Goal: Task Accomplishment & Management: Manage account settings

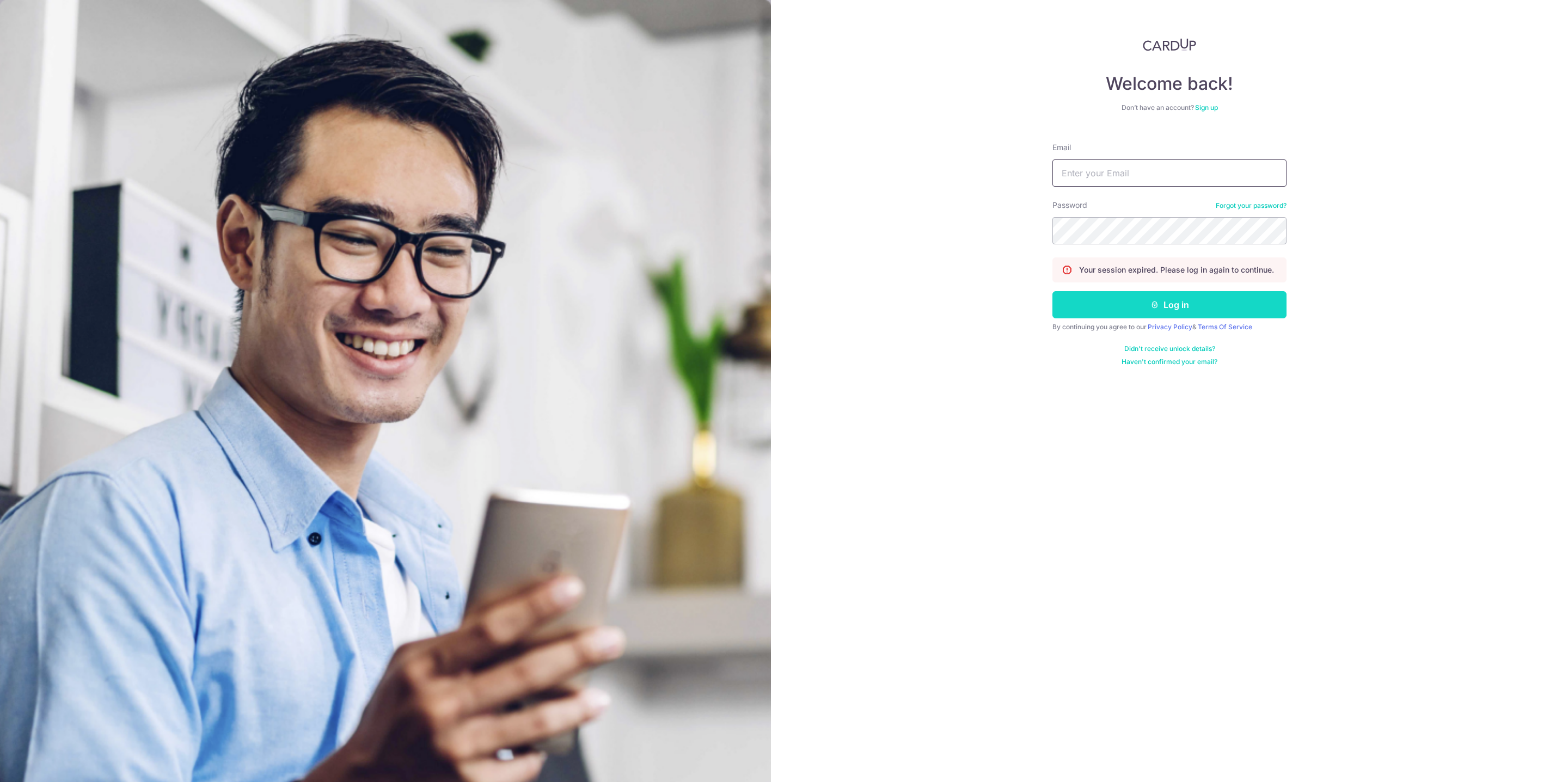
type input "[EMAIL_ADDRESS][DOMAIN_NAME]"
click at [1143, 310] on button "Log in" at bounding box center [1169, 305] width 234 height 27
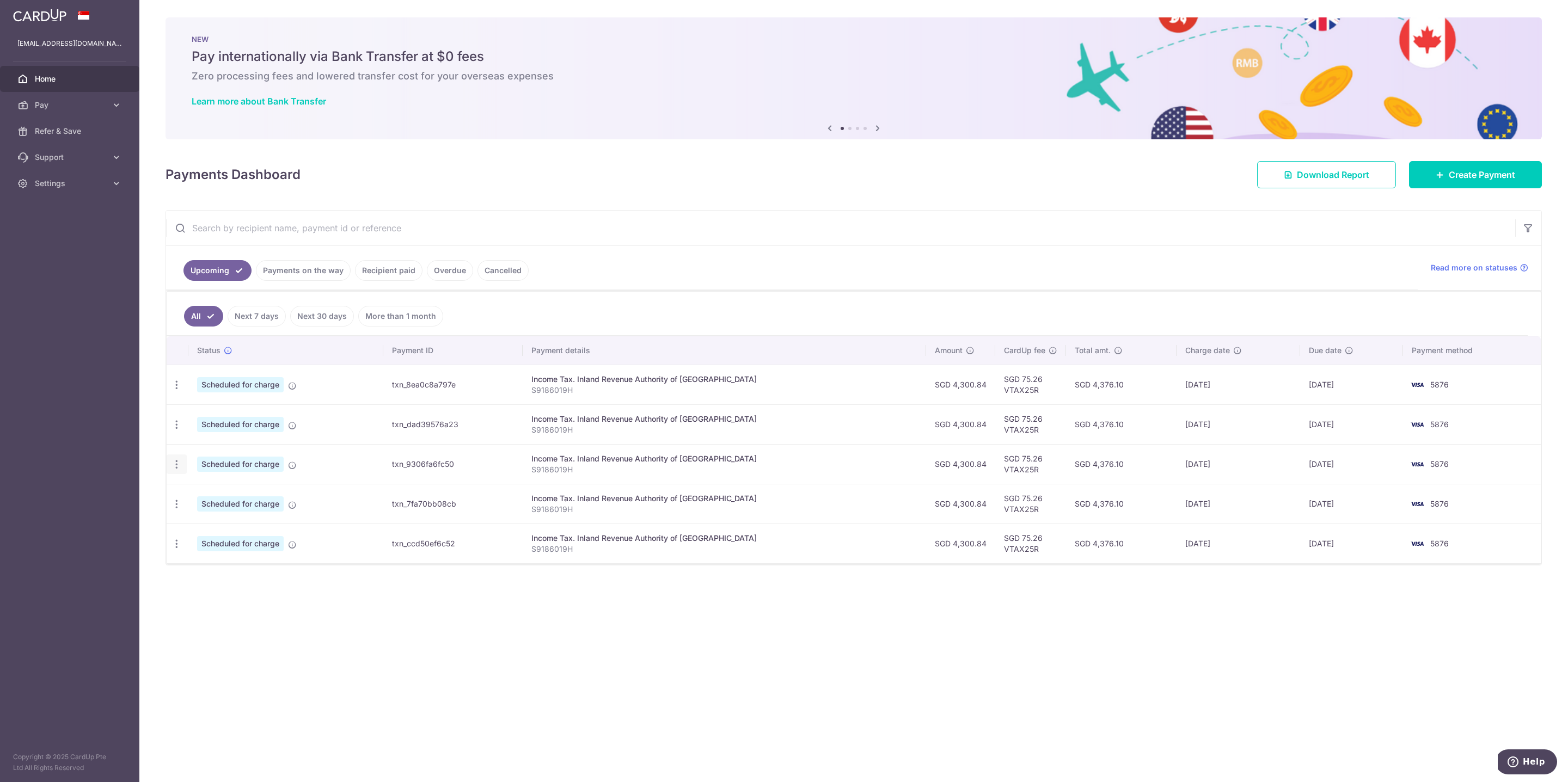
click at [175, 462] on icon "button" at bounding box center [177, 464] width 12 height 12
click at [212, 492] on span "Update payment" at bounding box center [235, 494] width 74 height 13
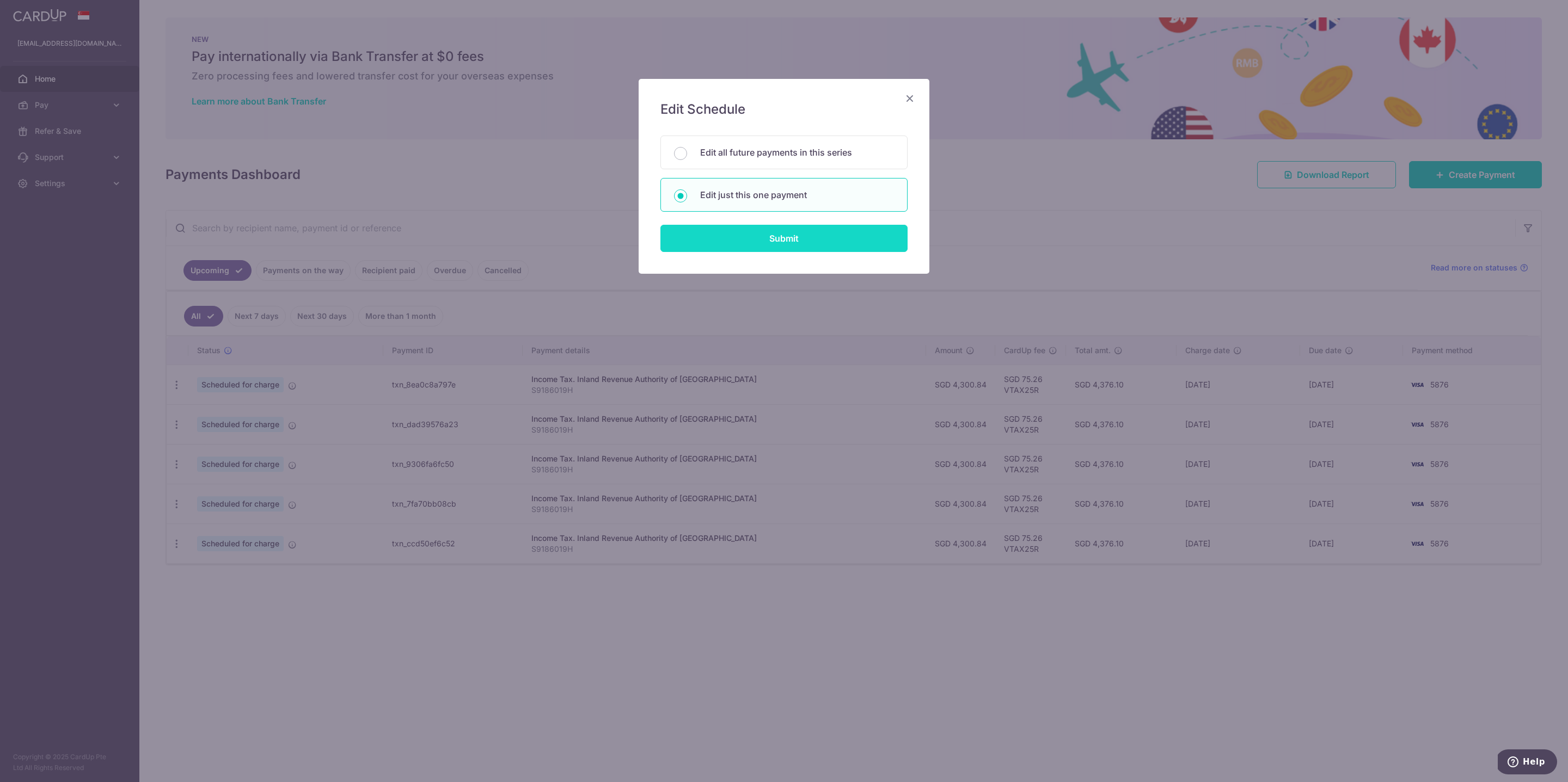
click at [786, 245] on input "Submit" at bounding box center [784, 238] width 247 height 27
radio input "true"
type input "4,300.84"
type input "07/01/2026"
type input "S9186019H"
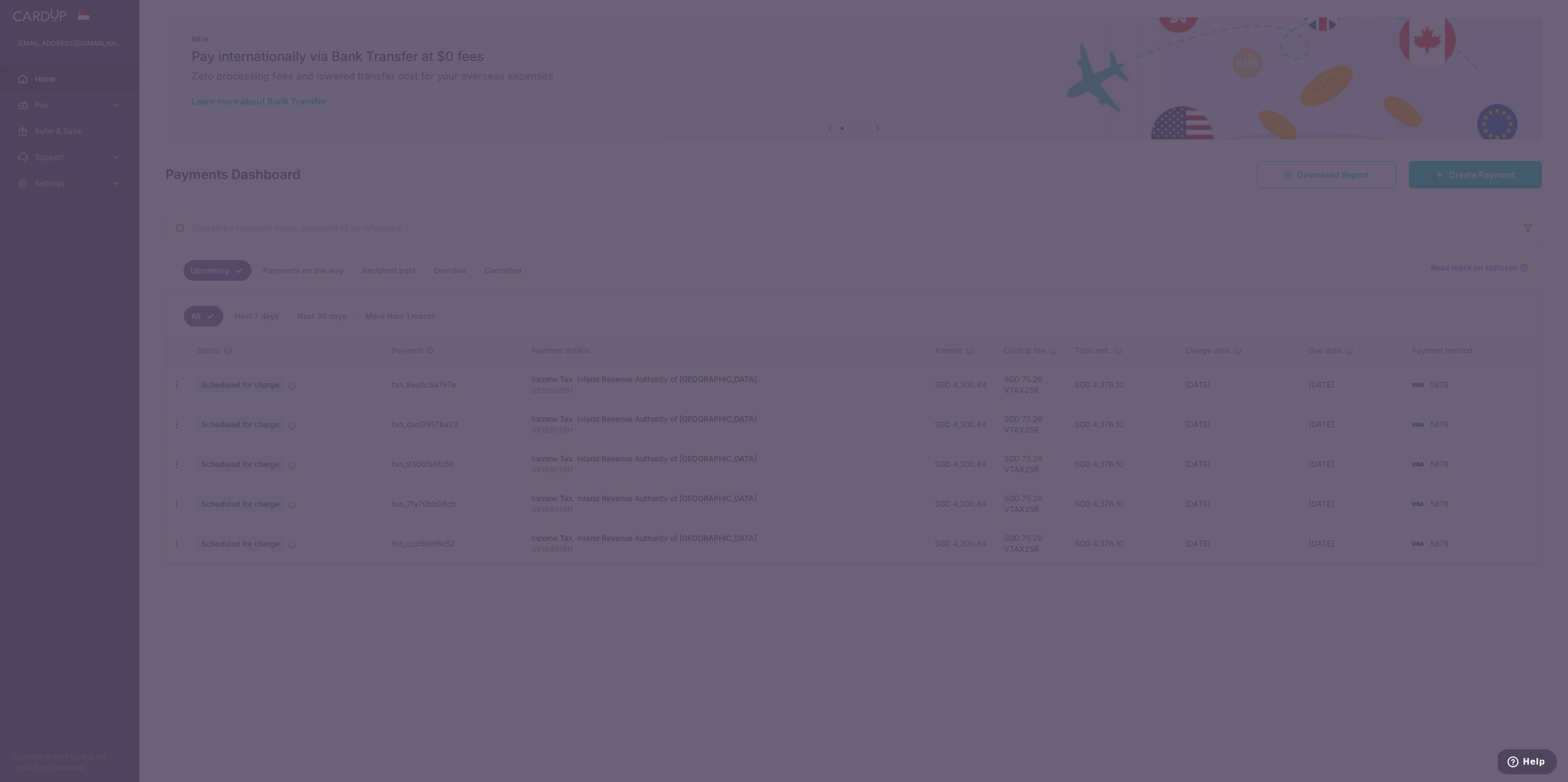
type input "VTAX25R"
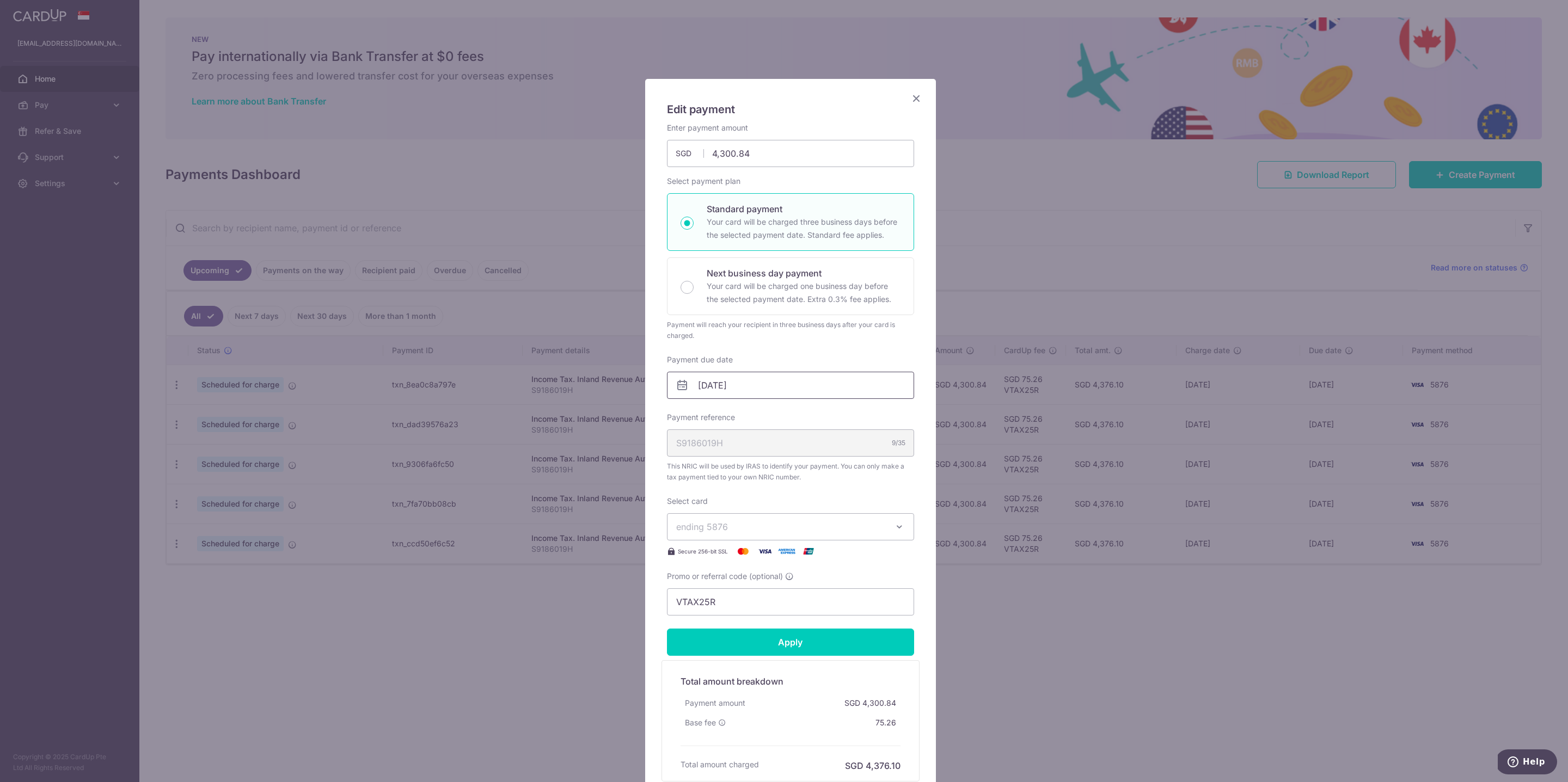
click at [796, 372] on input "07/01/2026" at bounding box center [791, 385] width 247 height 27
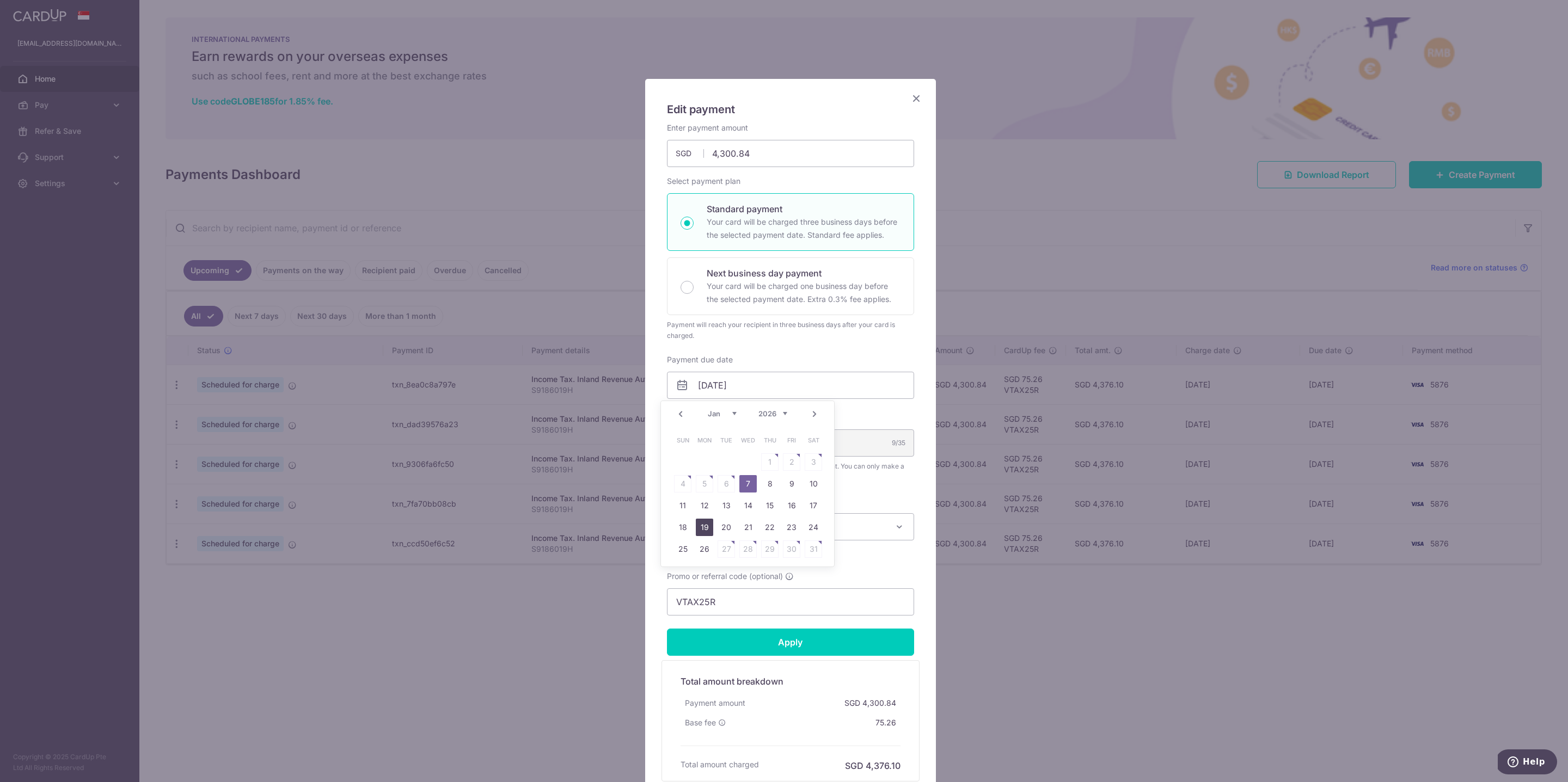
click at [707, 528] on link "19" at bounding box center [704, 527] width 18 height 18
type input "[DATE]"
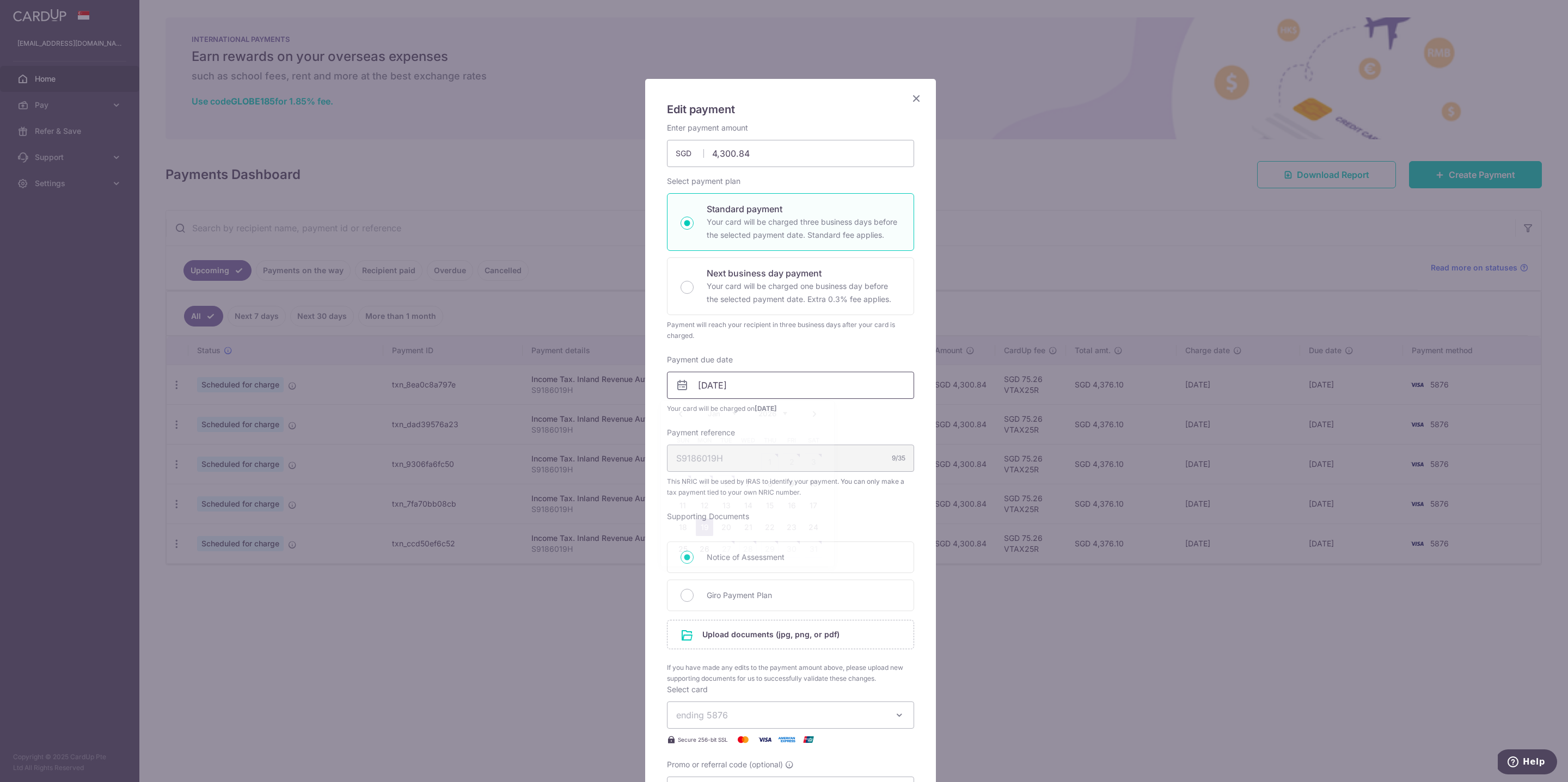
click at [713, 376] on input "[DATE]" at bounding box center [791, 385] width 247 height 27
click at [838, 340] on div "Payment will reach your recipient in three business days after your card is cha…" at bounding box center [791, 330] width 247 height 22
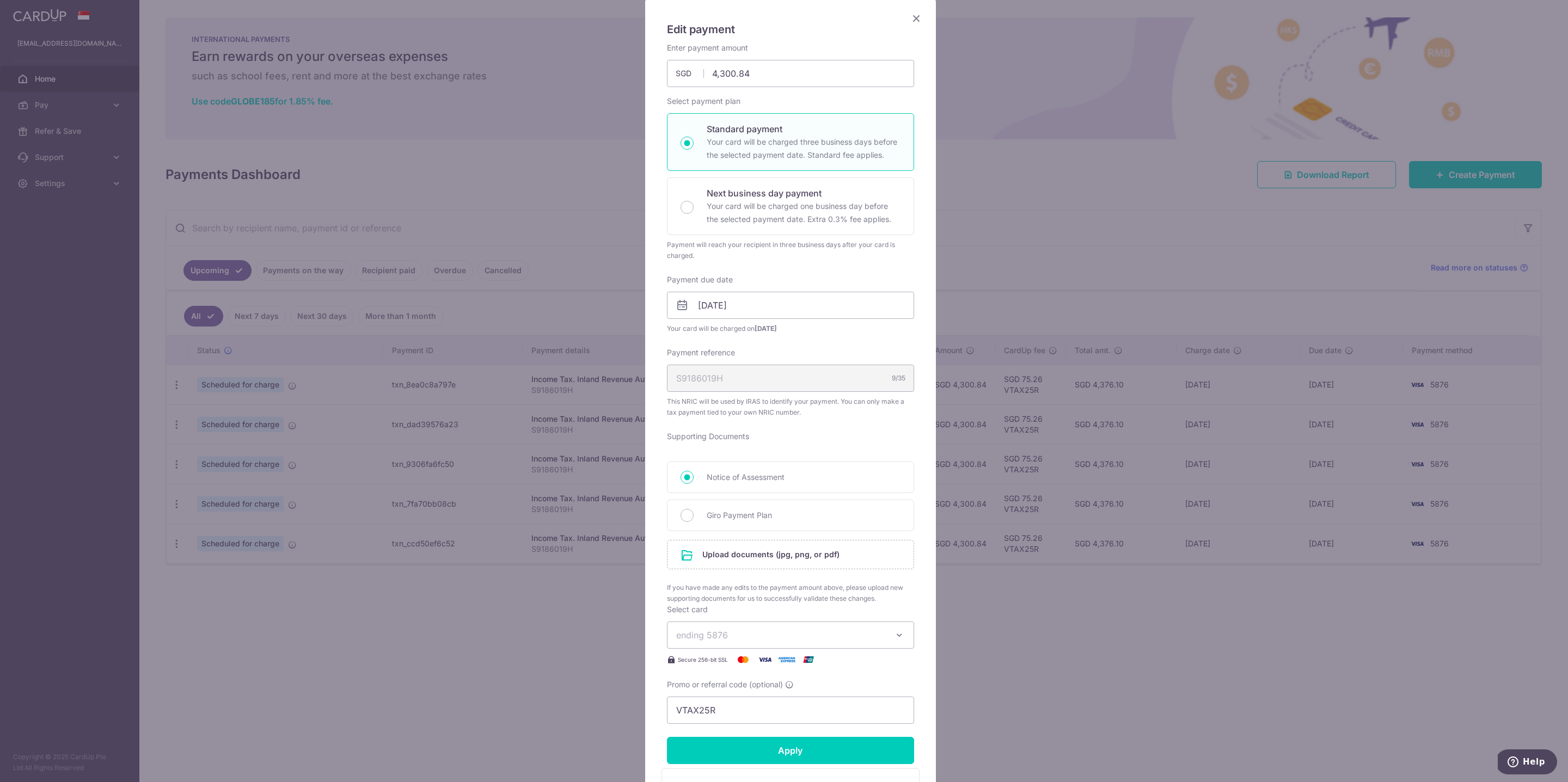
scroll to position [245, 0]
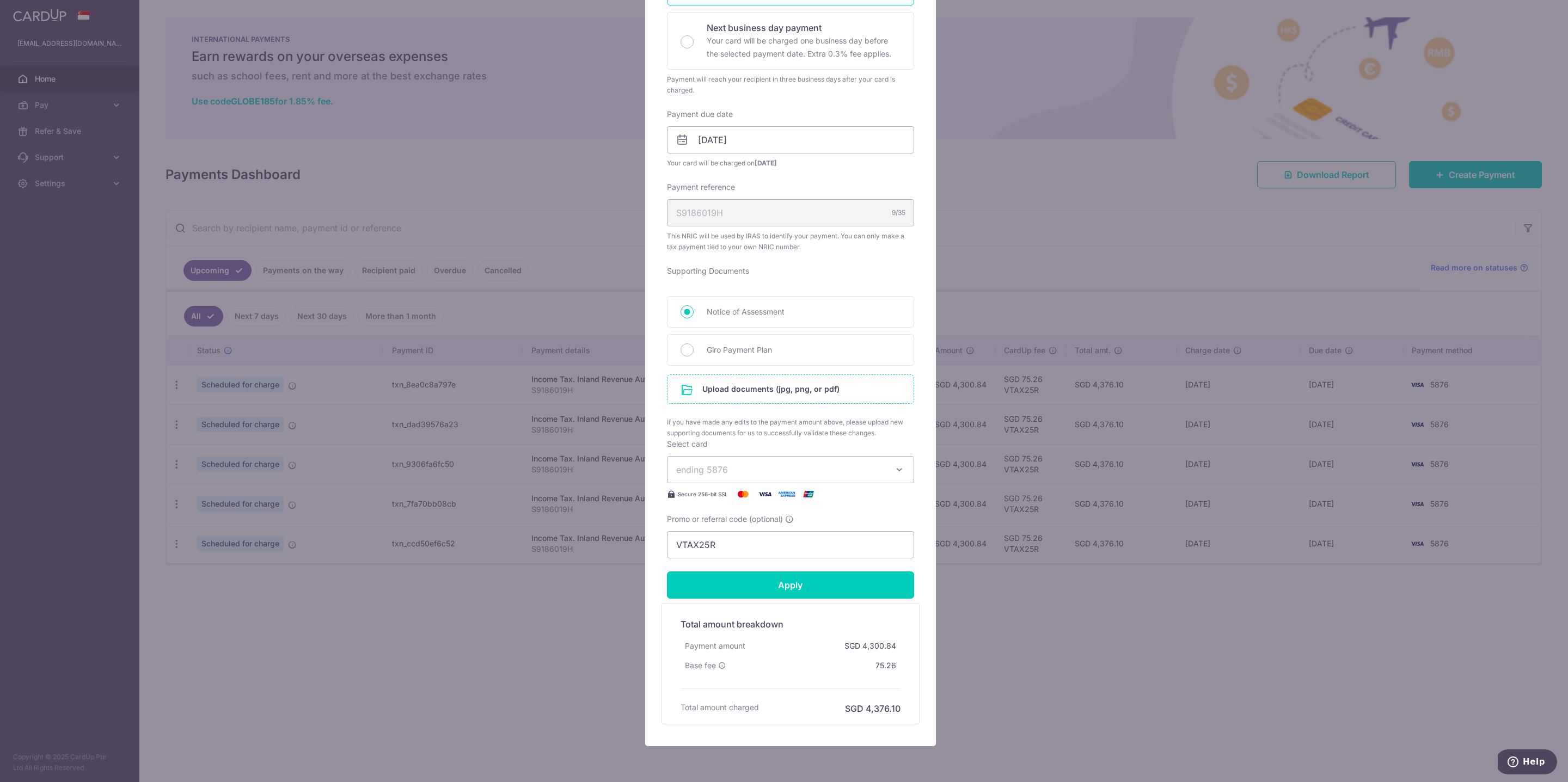
click at [746, 389] on input "file" at bounding box center [791, 389] width 246 height 29
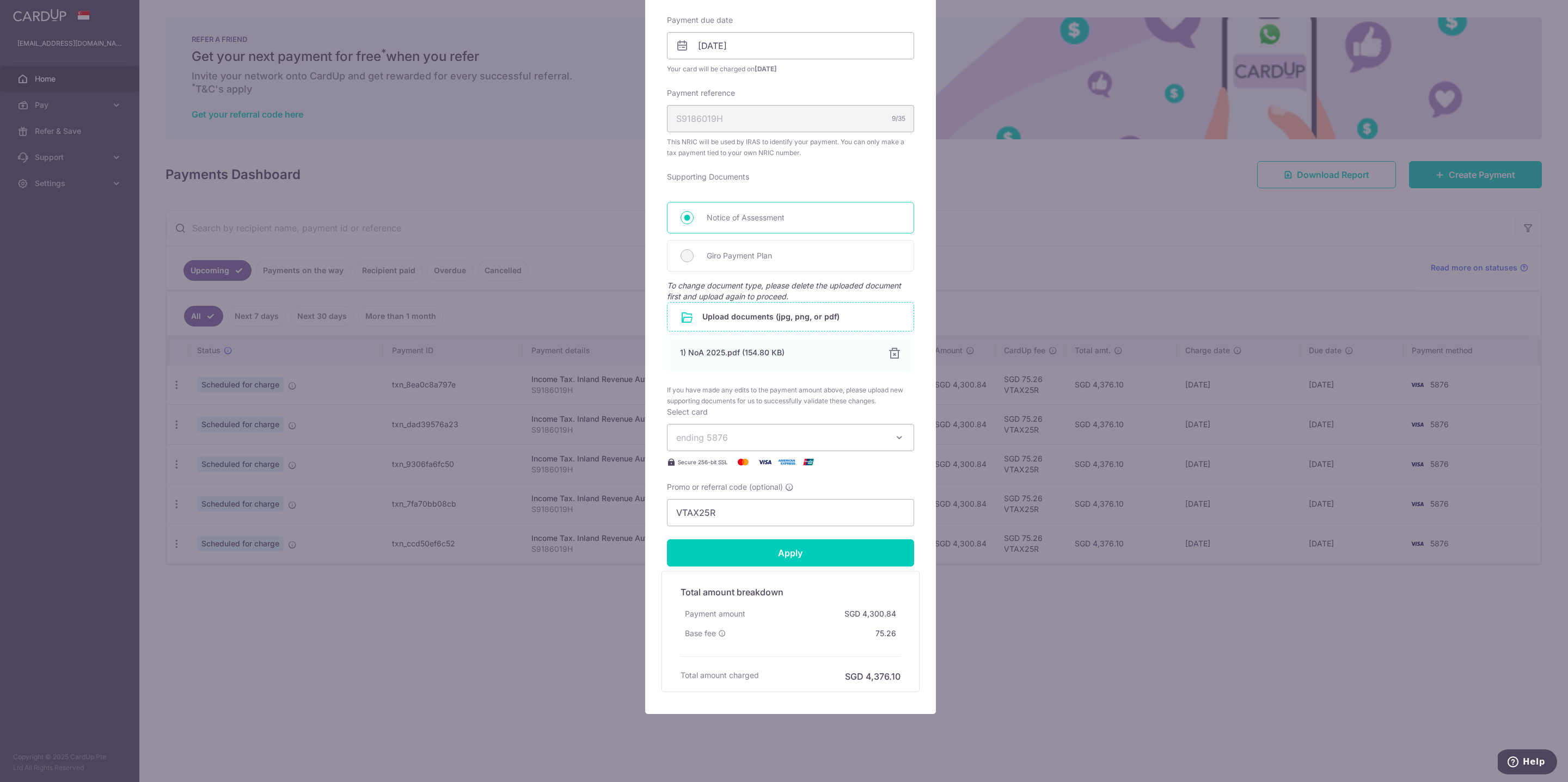
scroll to position [348, 0]
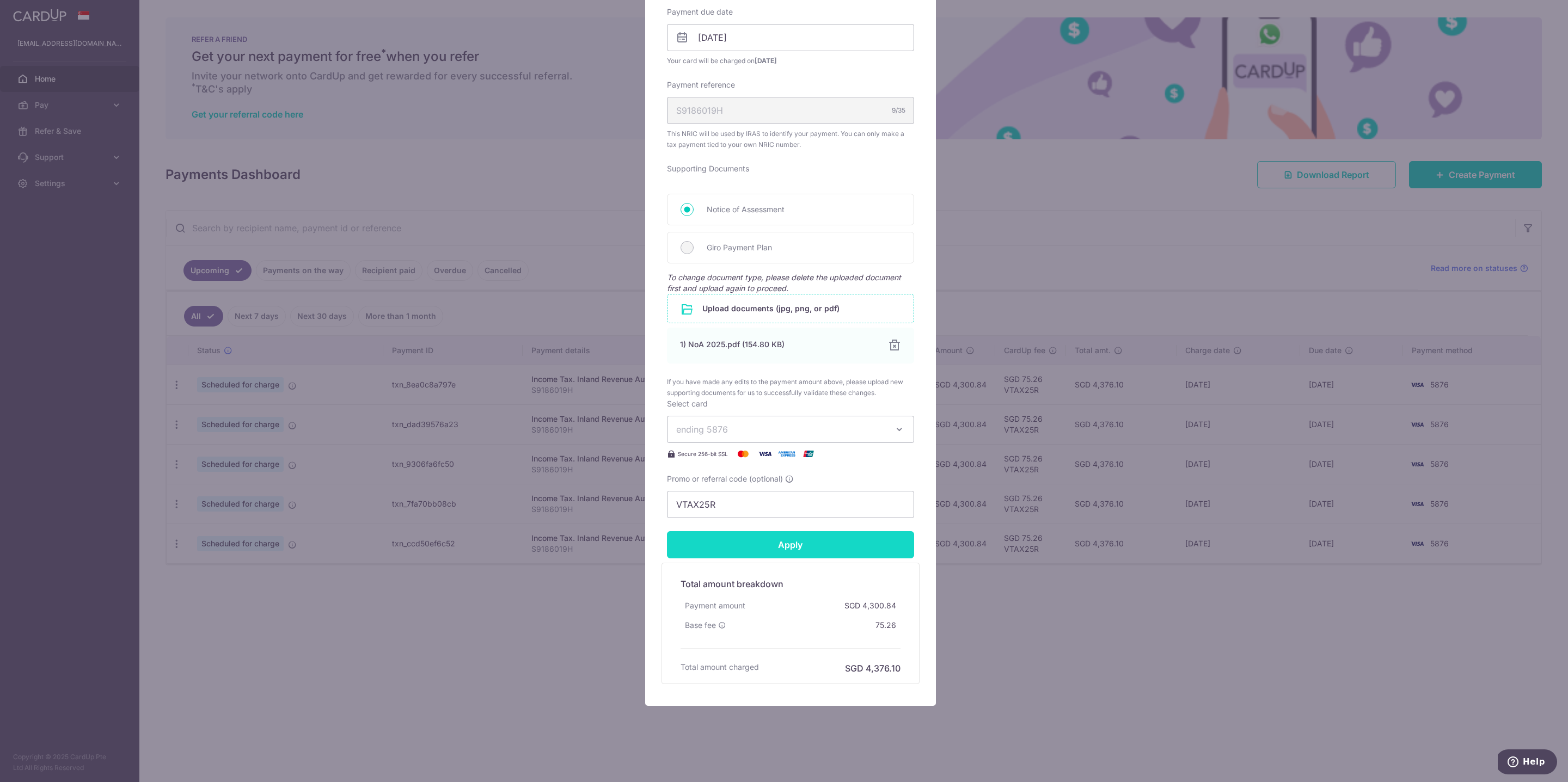
click at [791, 542] on input "Apply" at bounding box center [791, 545] width 247 height 27
type input "Successfully Applied"
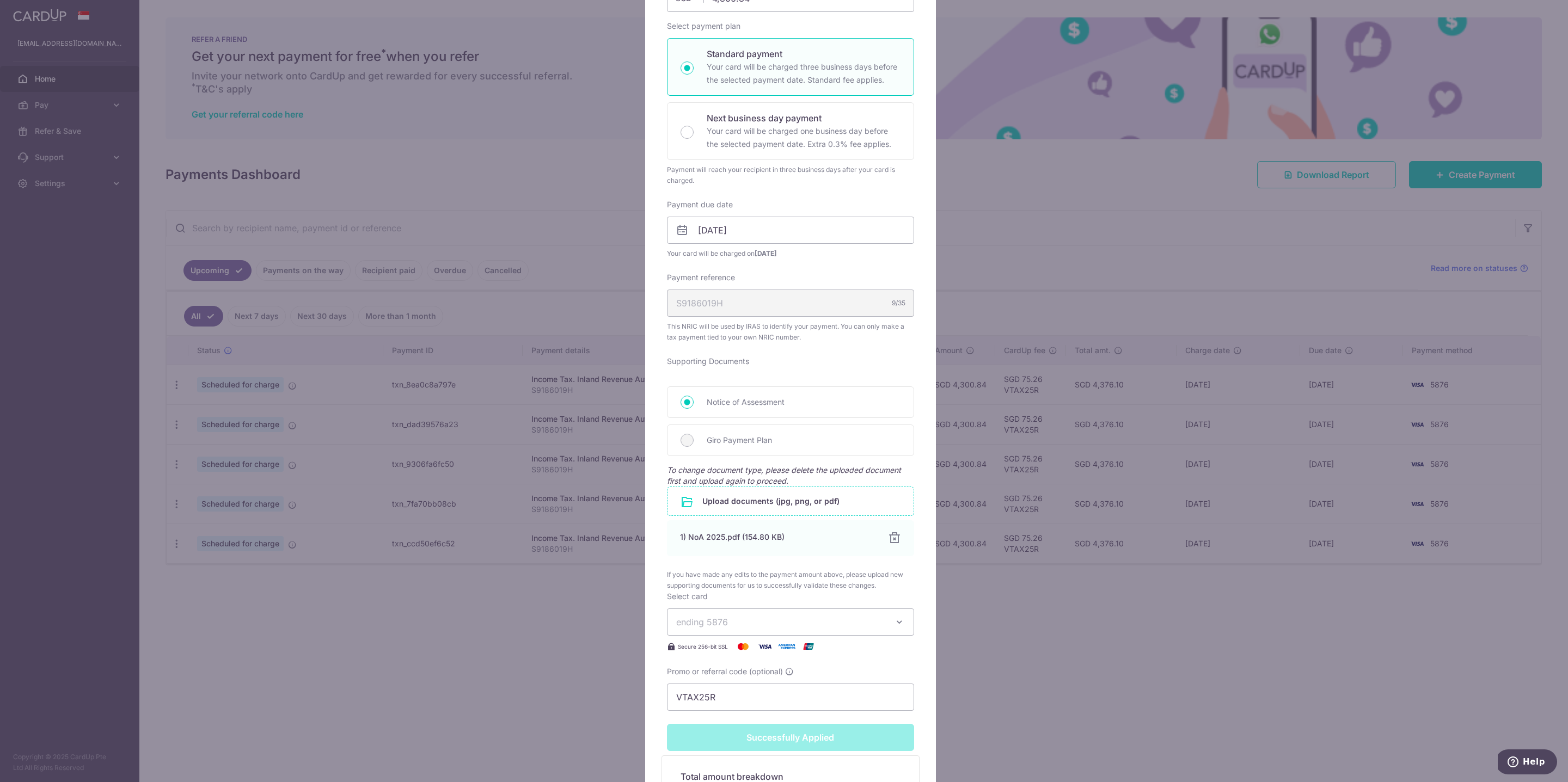
scroll to position [0, 0]
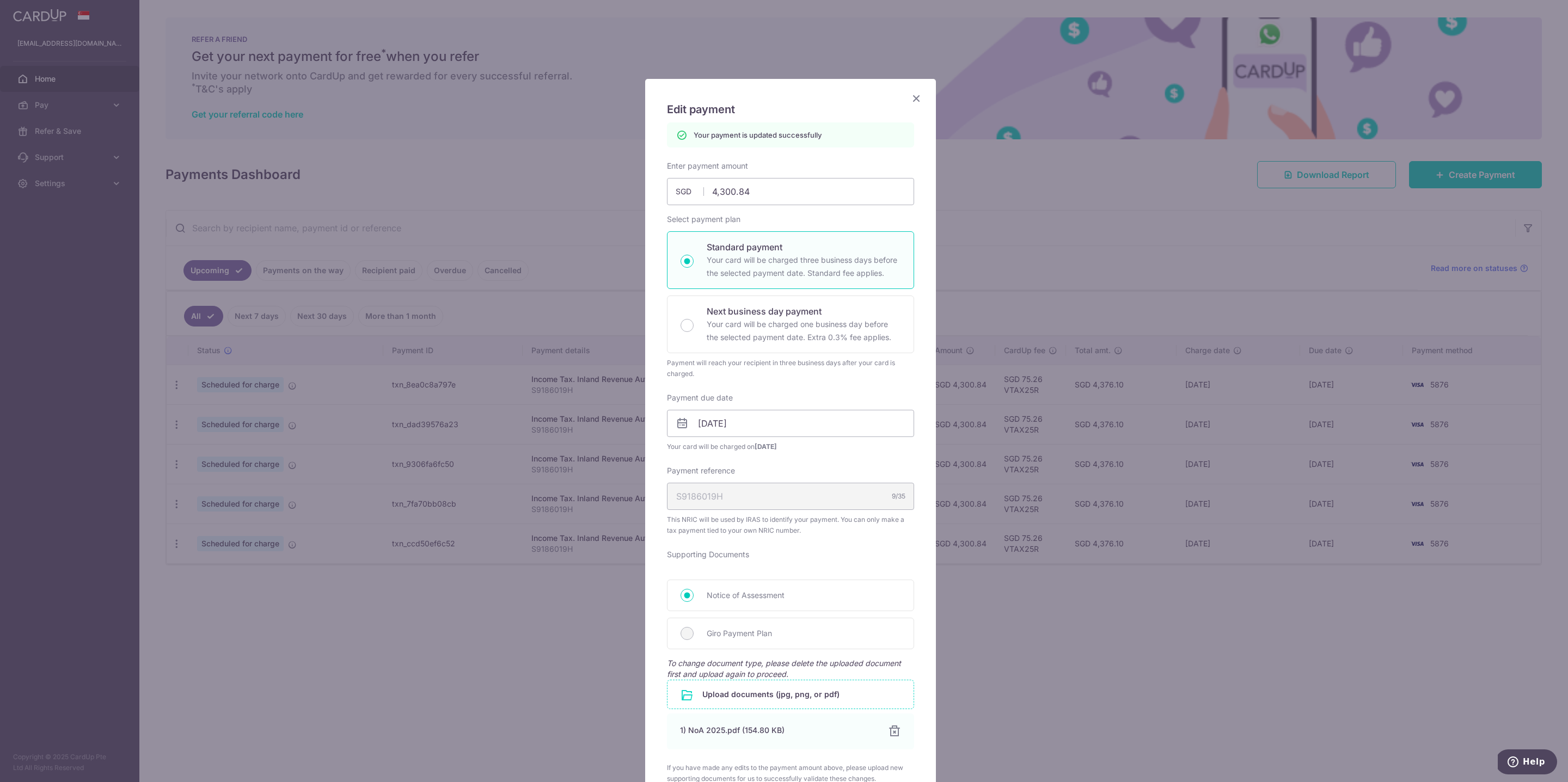
click at [913, 94] on icon "Close" at bounding box center [916, 98] width 13 height 13
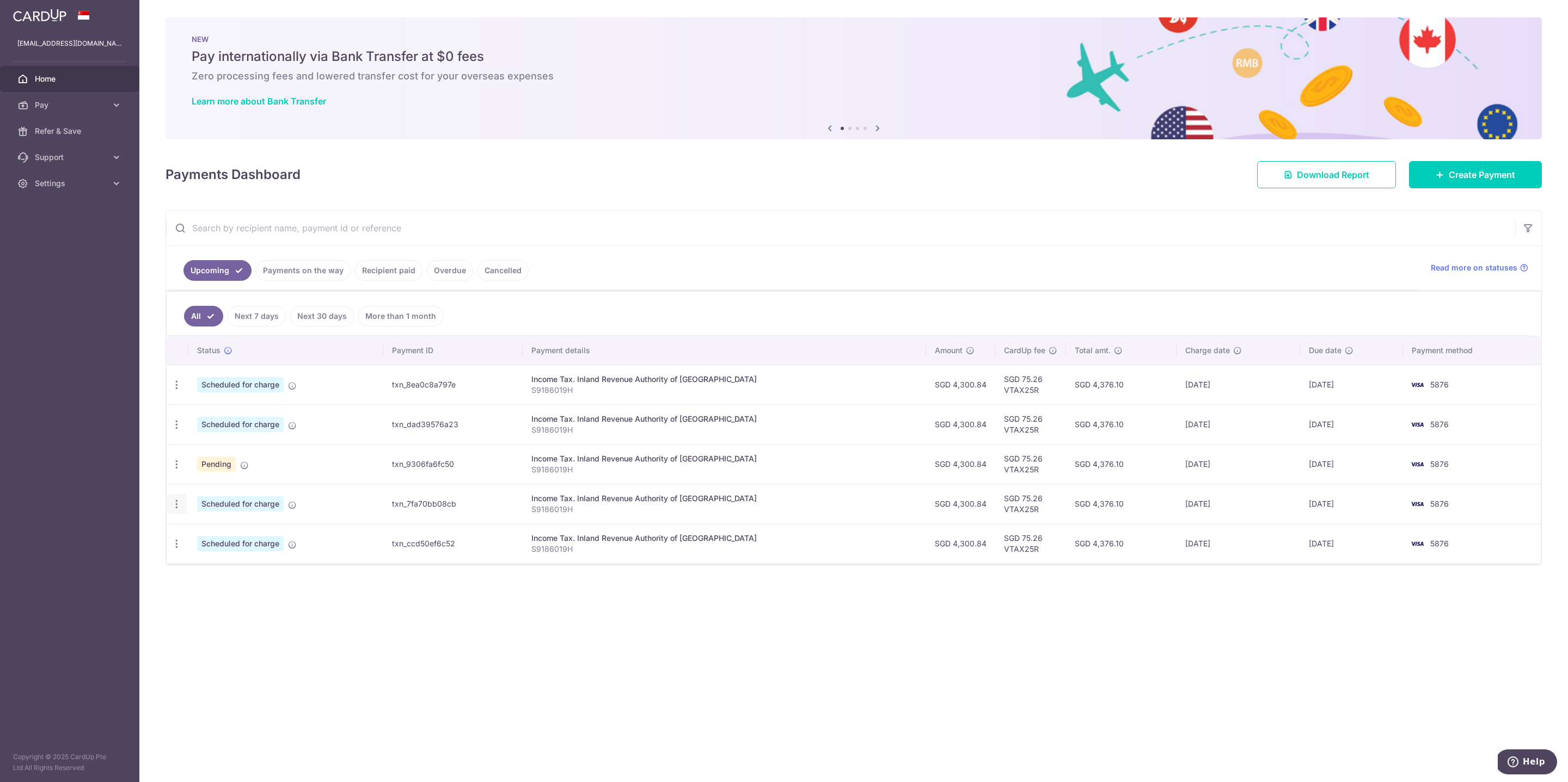
click at [180, 503] on icon "button" at bounding box center [177, 504] width 12 height 12
click at [218, 531] on span "Update payment" at bounding box center [235, 534] width 74 height 13
radio input "true"
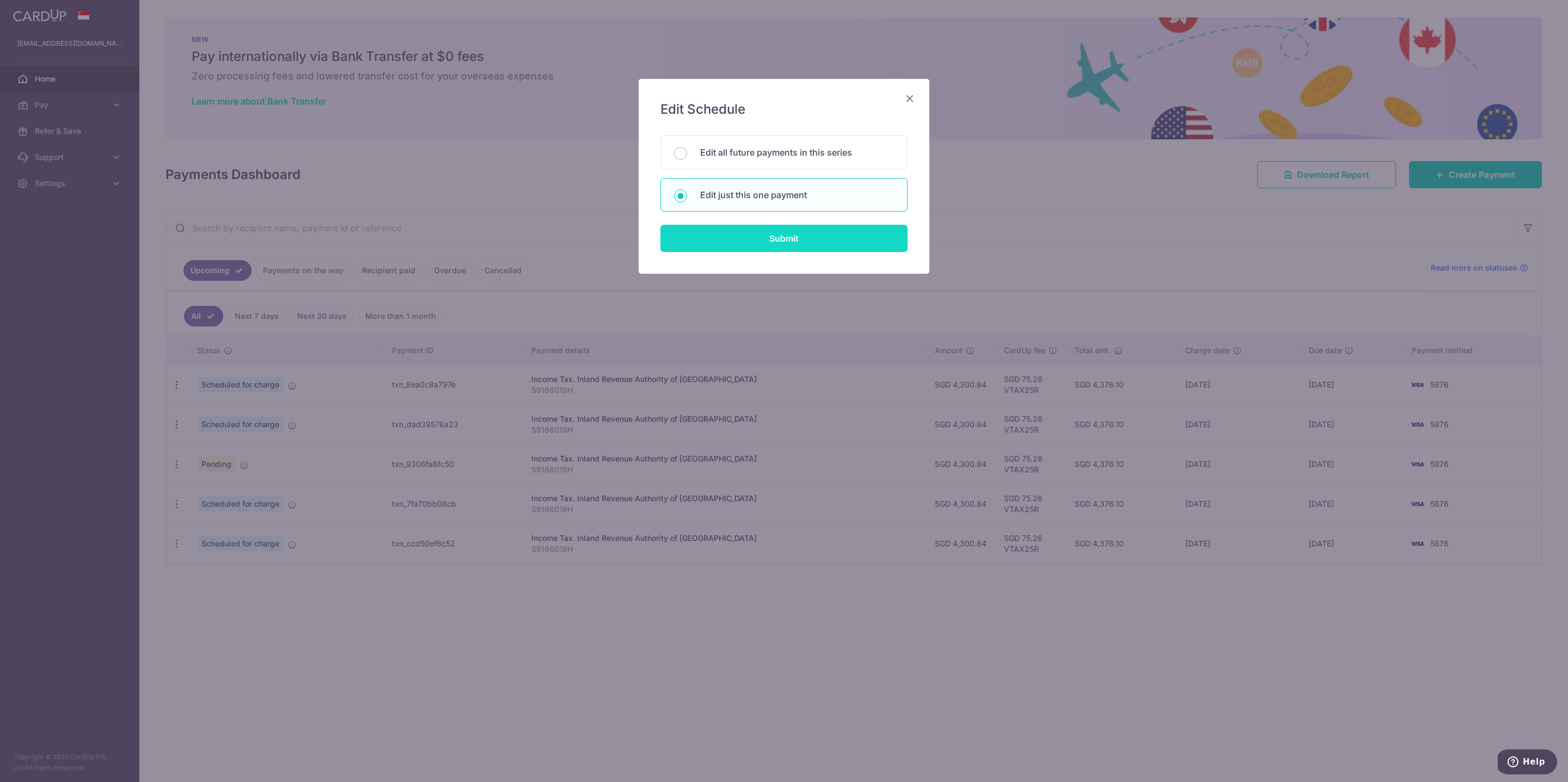
click at [779, 243] on input "Submit" at bounding box center [784, 238] width 247 height 27
radio input "true"
type input "4,300.84"
type input "09/02/2026"
type input "S9186019H"
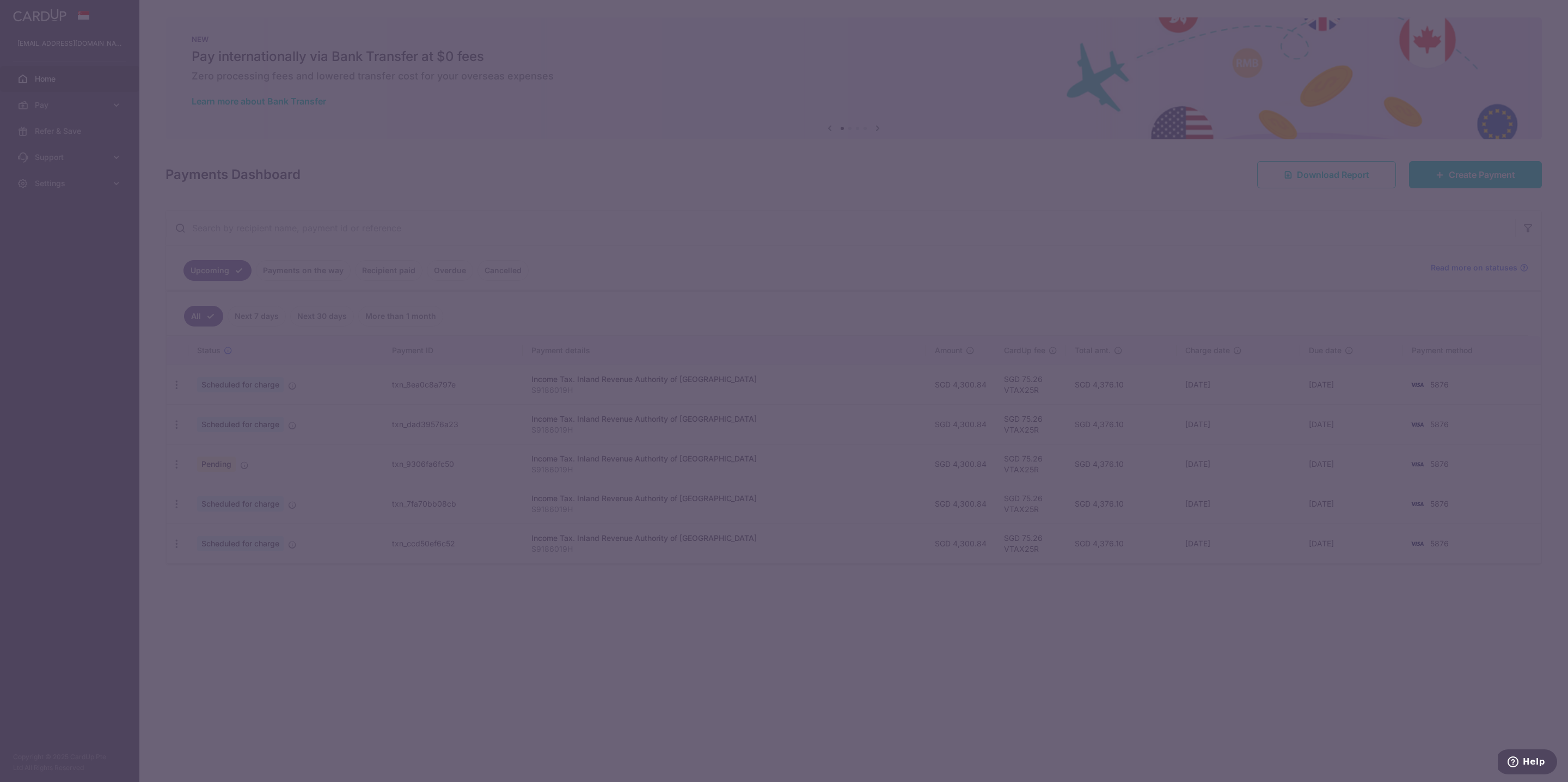
type input "VTAX25R"
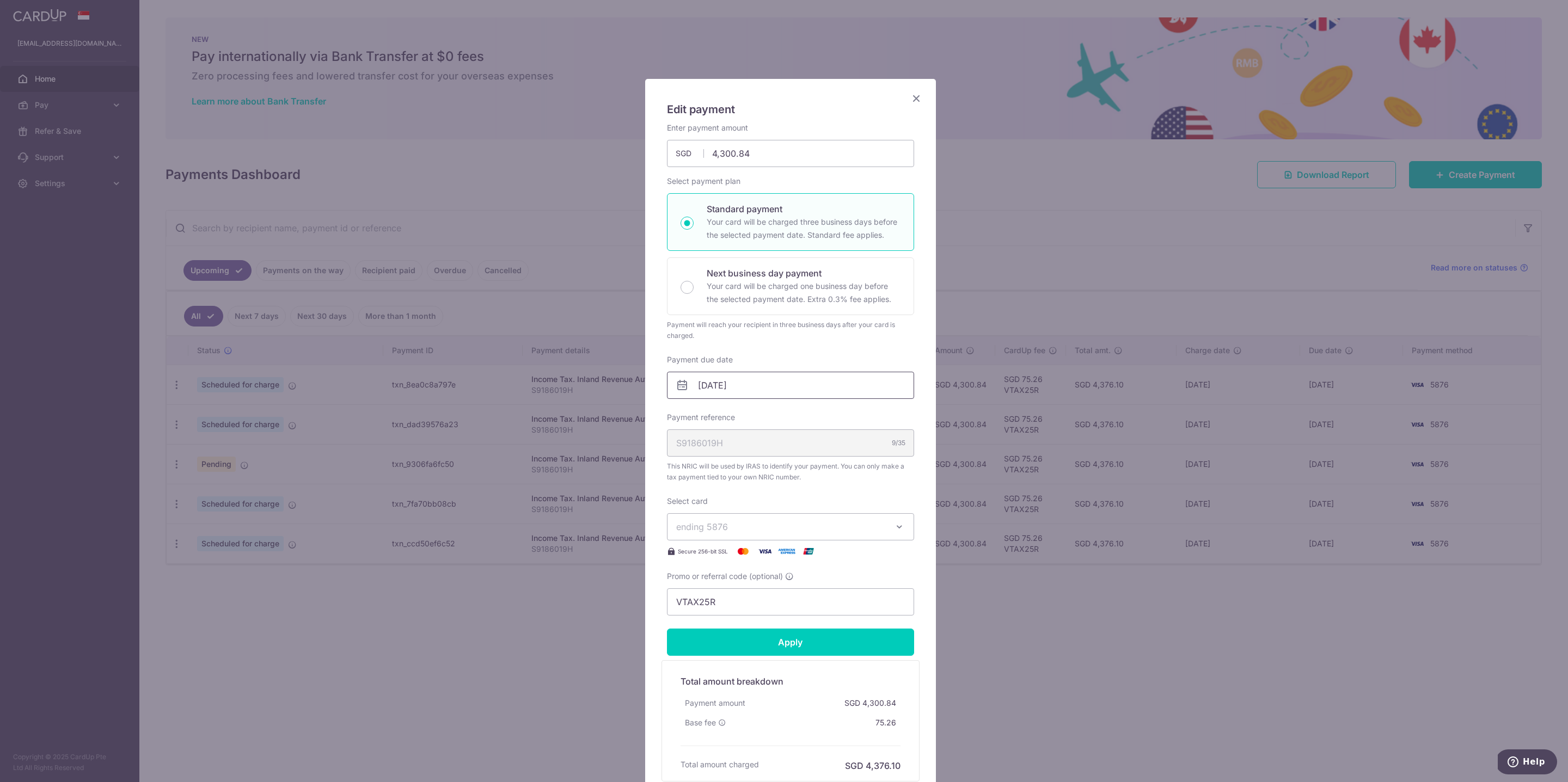
click at [719, 380] on input "09/02/2026" at bounding box center [791, 385] width 247 height 27
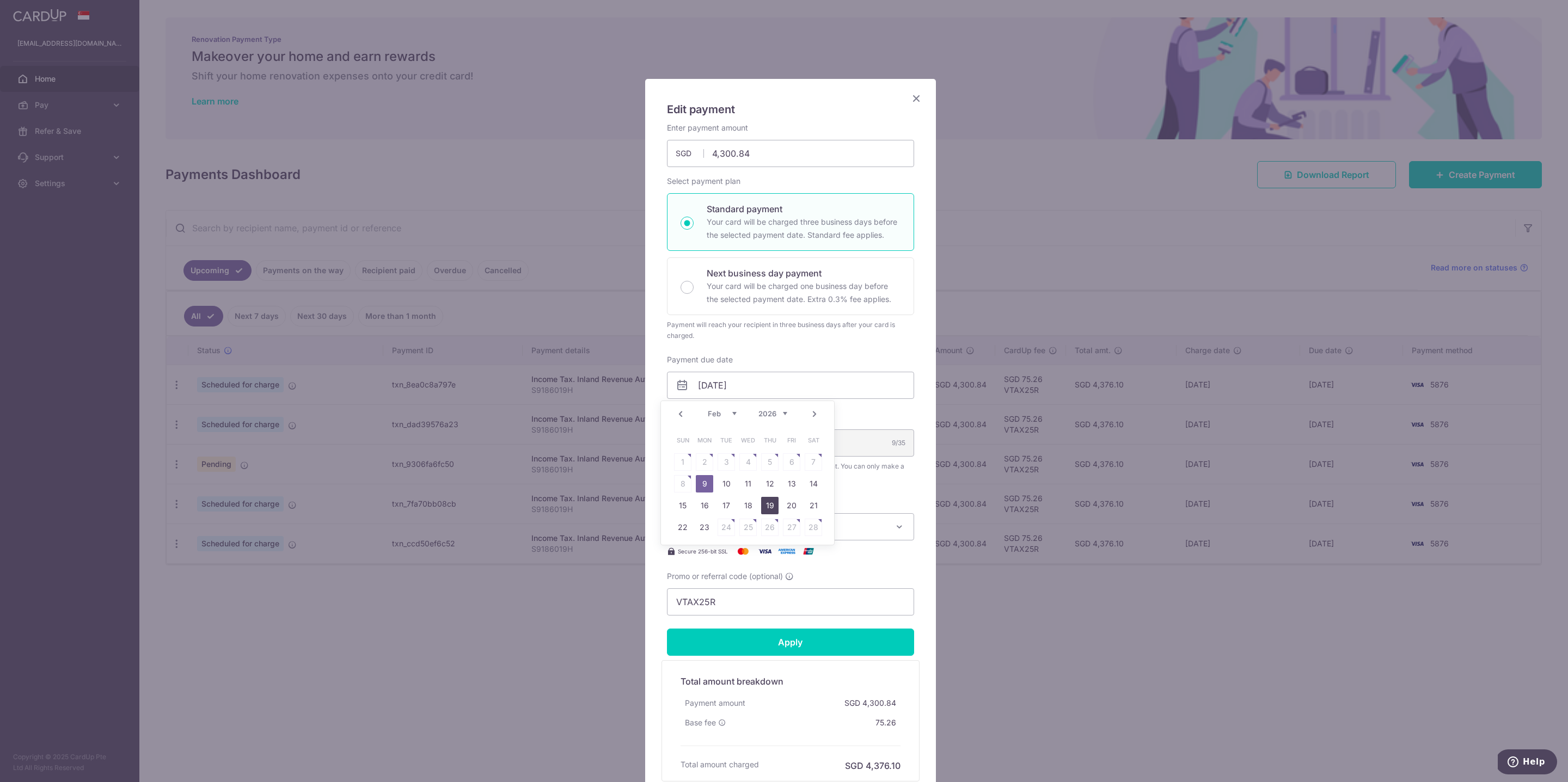
click at [766, 506] on link "19" at bounding box center [769, 506] width 18 height 18
type input "[DATE]"
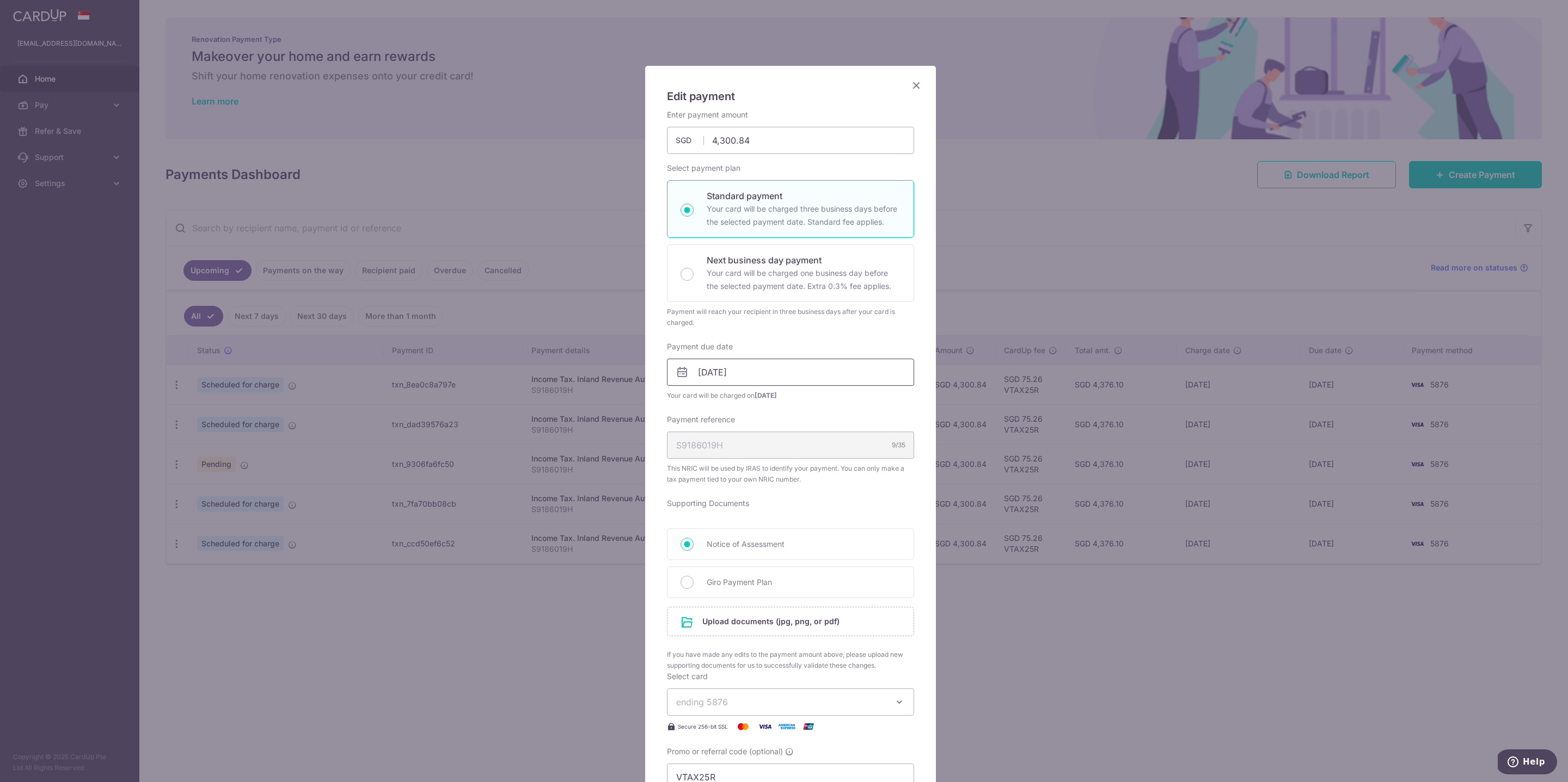
scroll to position [200, 0]
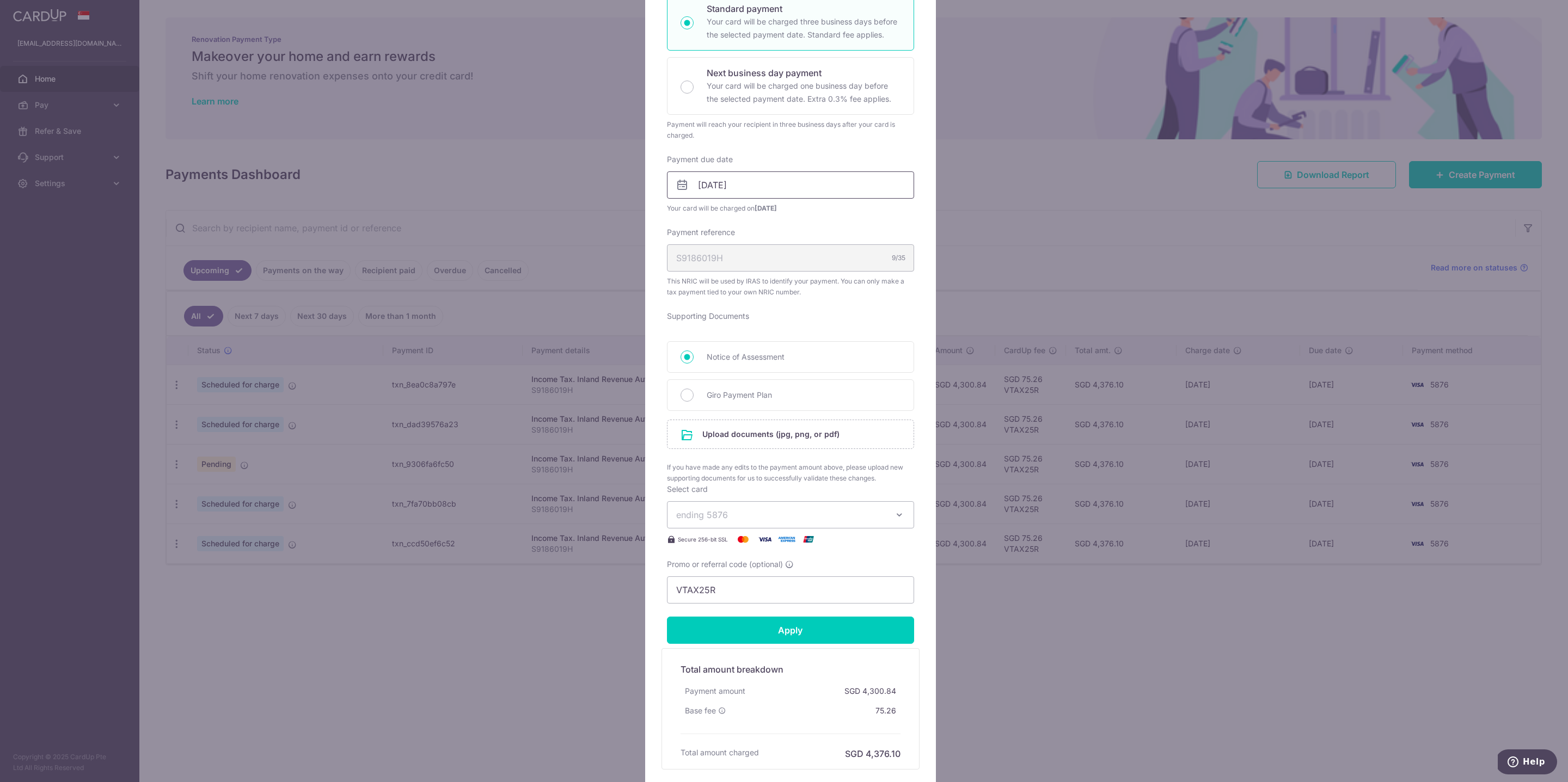
click at [729, 185] on input "[DATE]" at bounding box center [791, 185] width 247 height 27
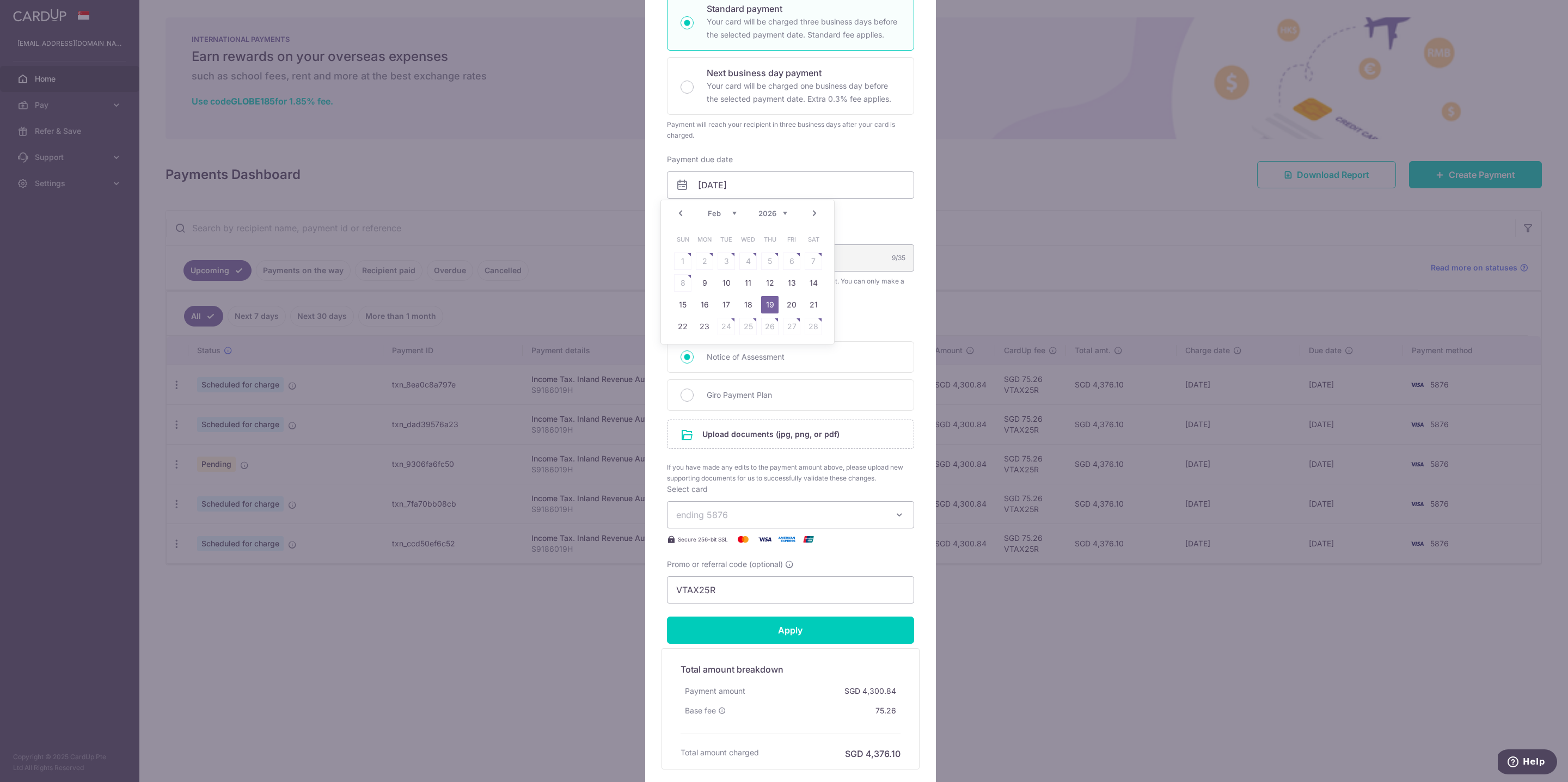
click at [779, 136] on div "Payment will reach your recipient in three business days after your card is cha…" at bounding box center [791, 130] width 247 height 22
click at [741, 434] on input "file" at bounding box center [791, 435] width 246 height 29
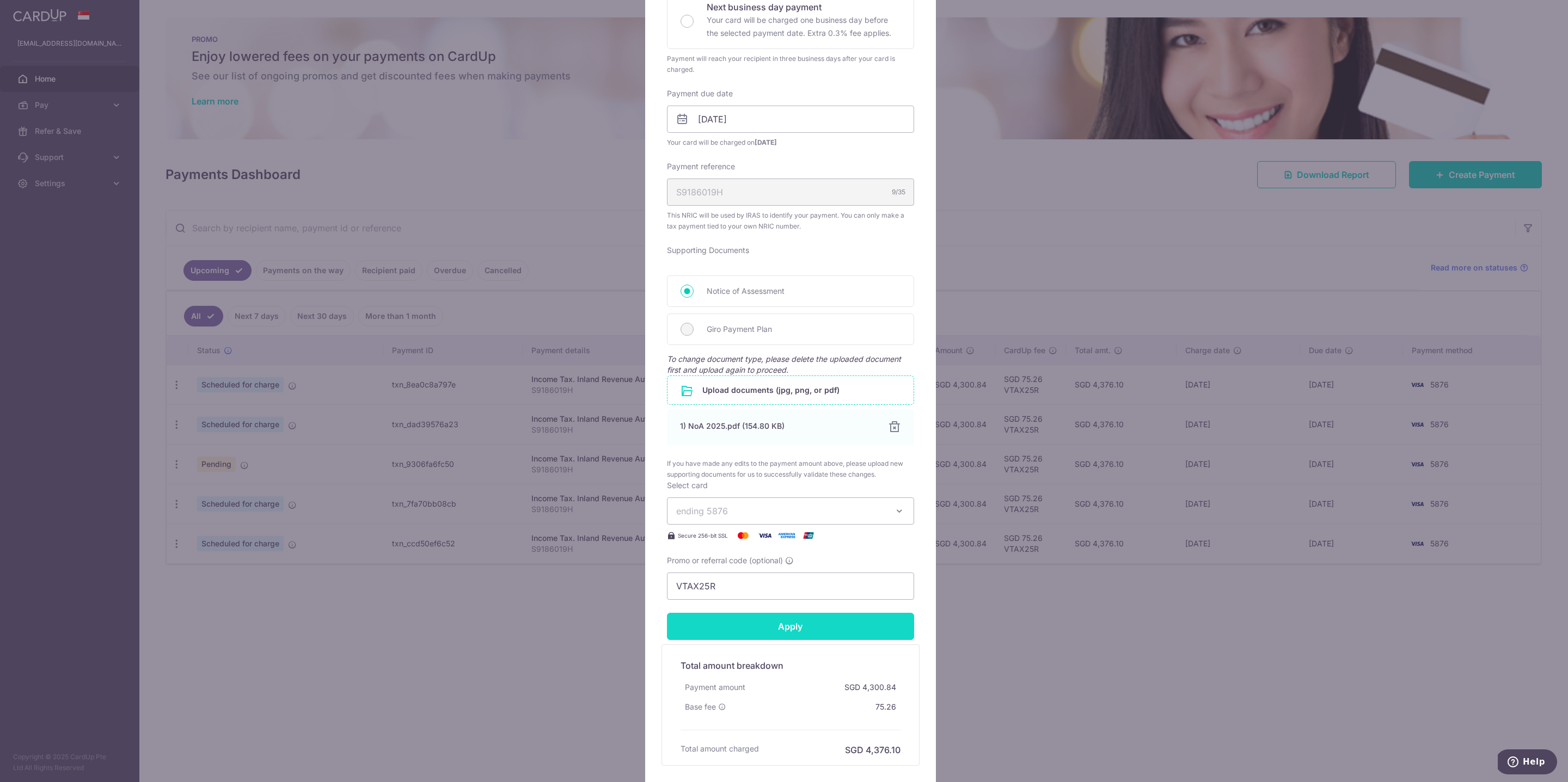
scroll to position [348, 0]
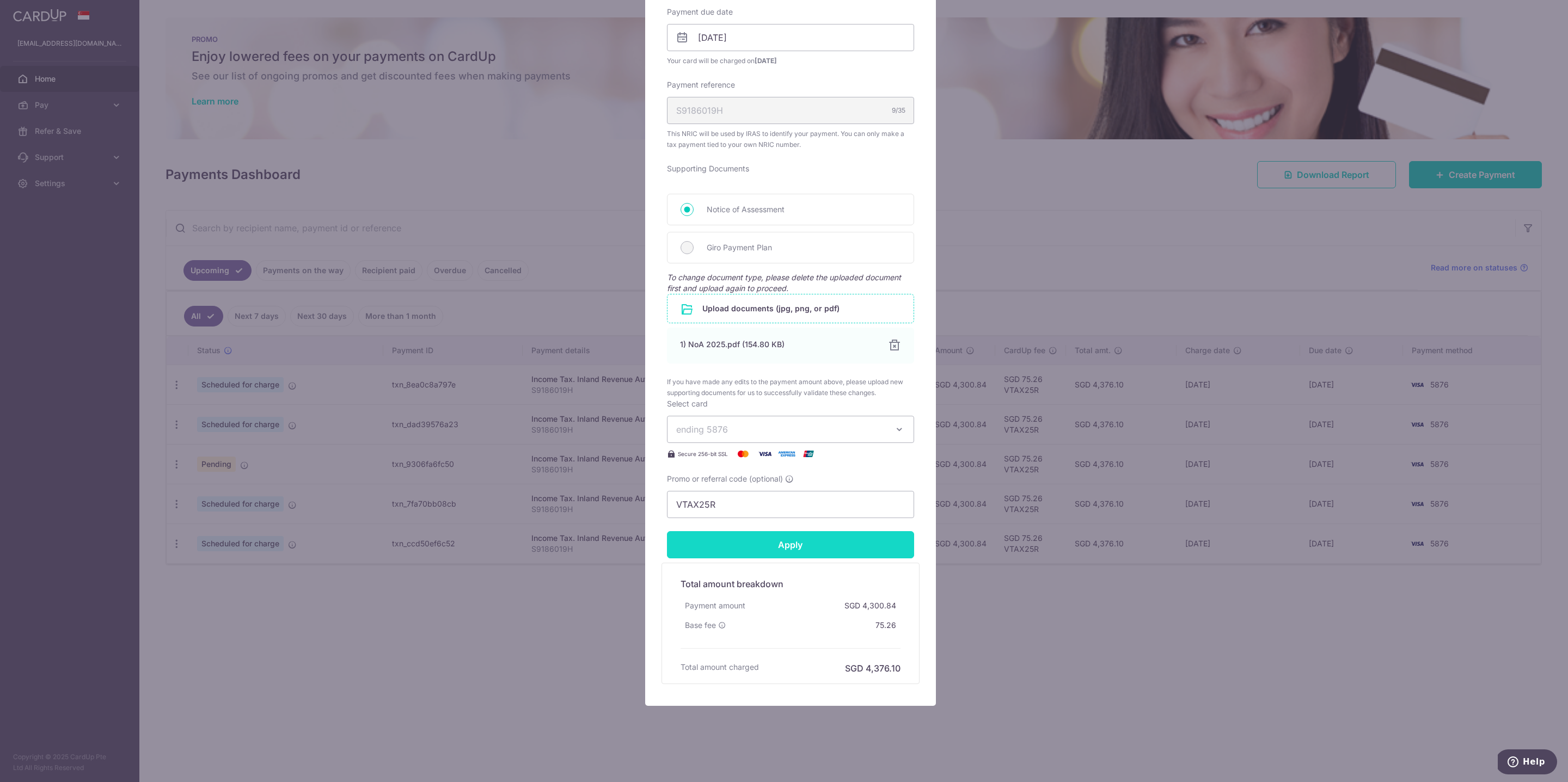
click at [813, 540] on input "Apply" at bounding box center [791, 545] width 247 height 27
type input "Successfully Applied"
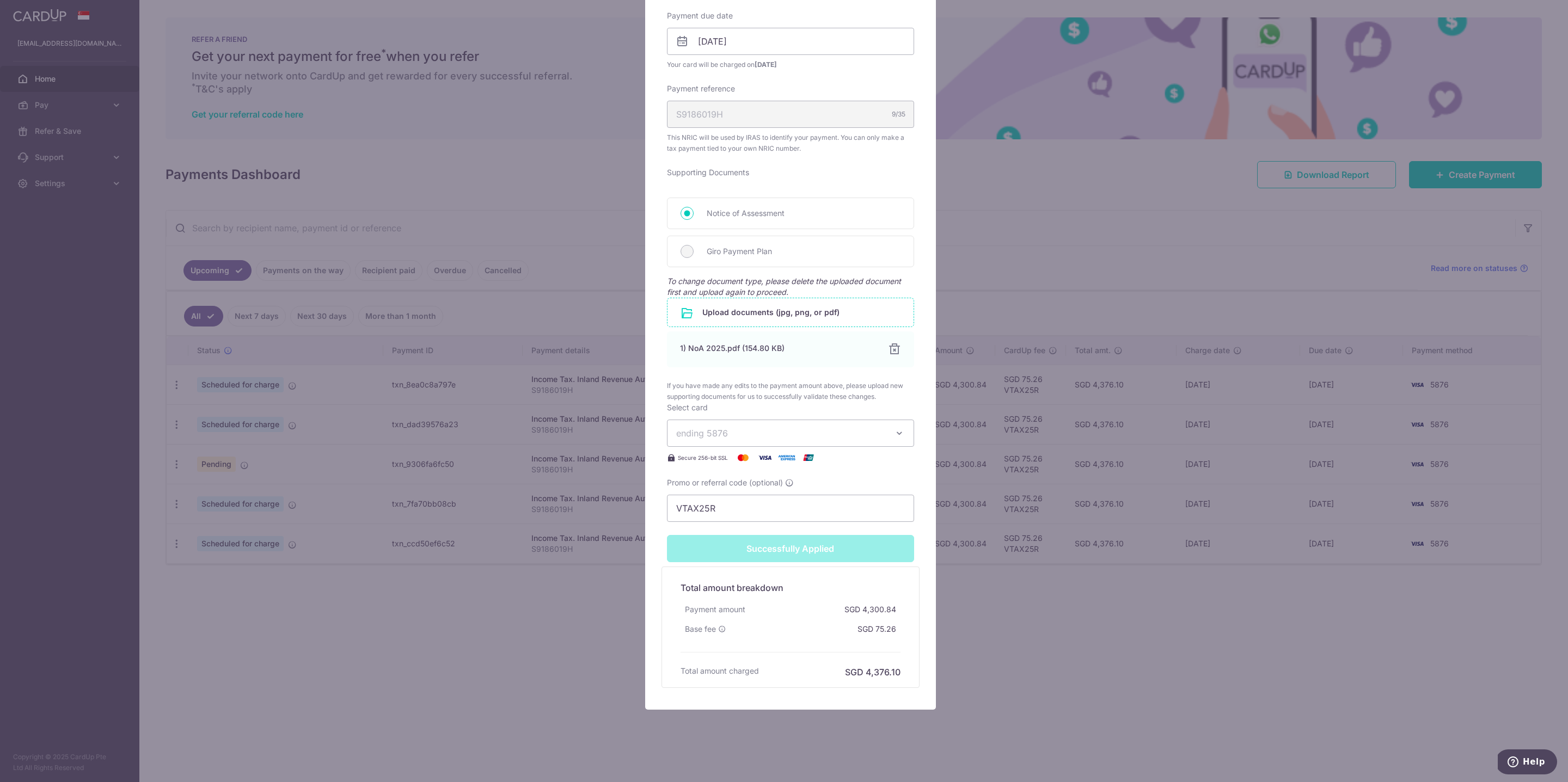
scroll to position [0, 0]
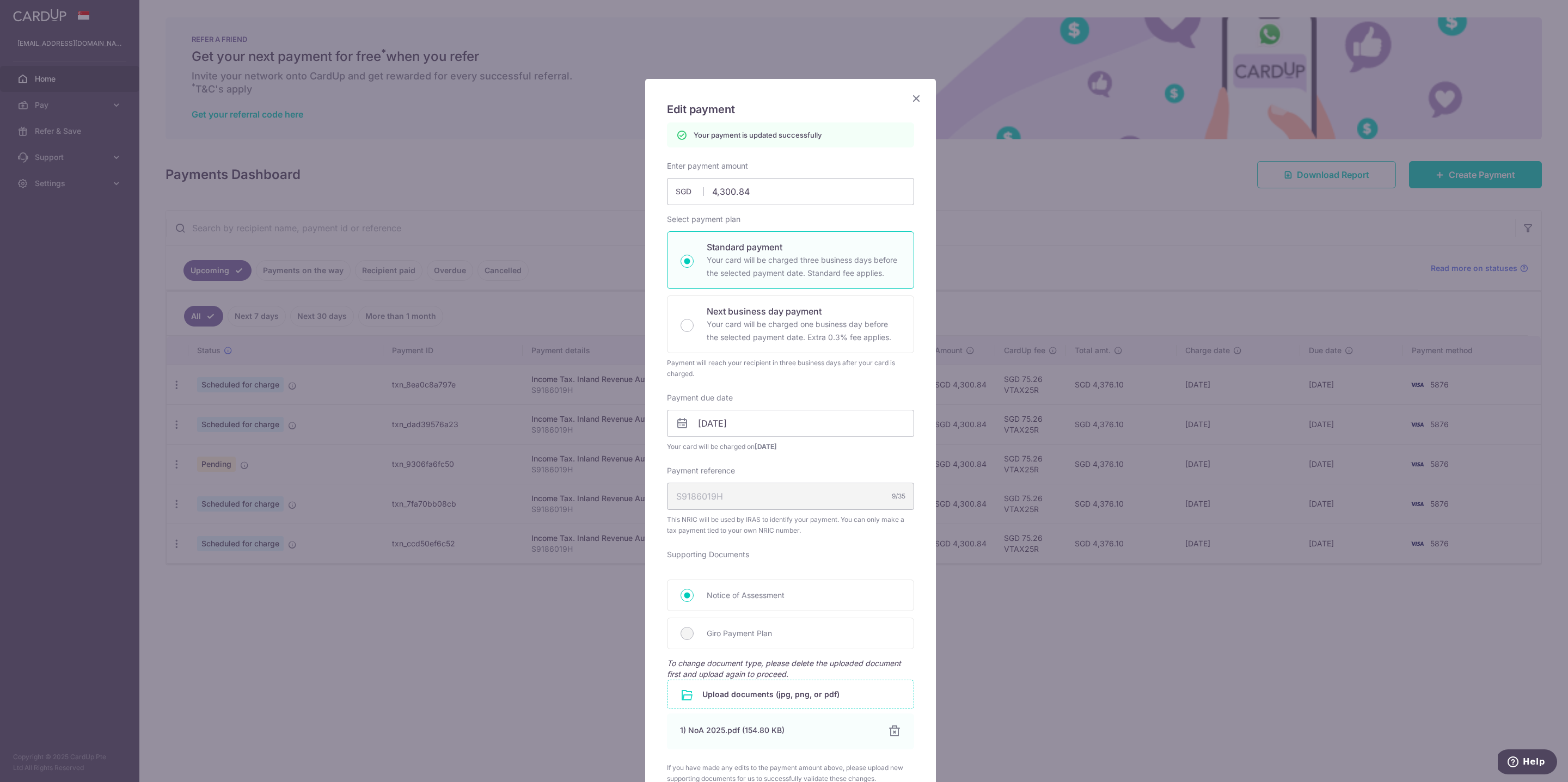
click at [910, 99] on icon "Close" at bounding box center [916, 98] width 13 height 13
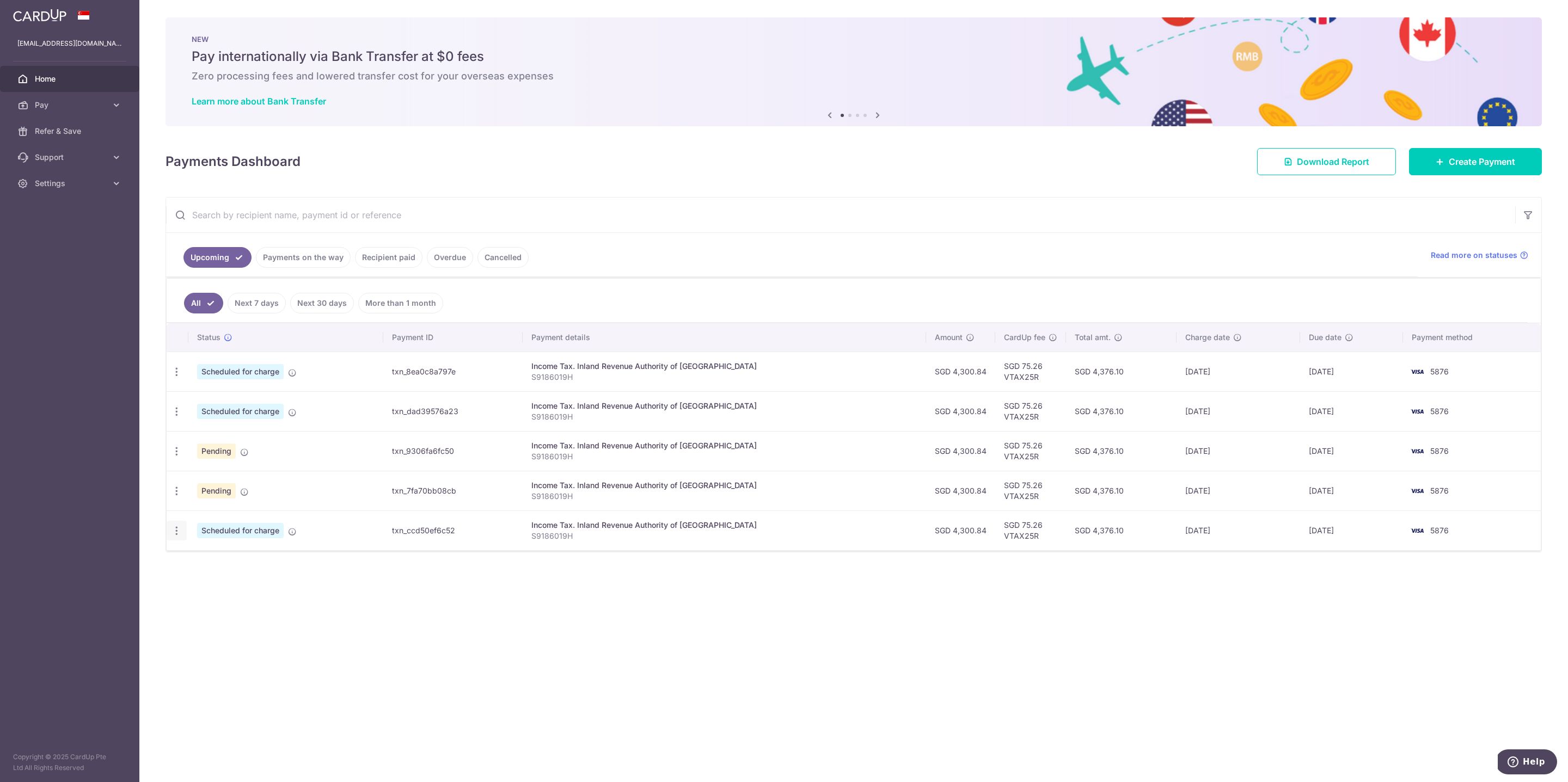
click at [178, 528] on icon "button" at bounding box center [177, 531] width 12 height 12
click at [211, 555] on span "Update payment" at bounding box center [235, 560] width 74 height 13
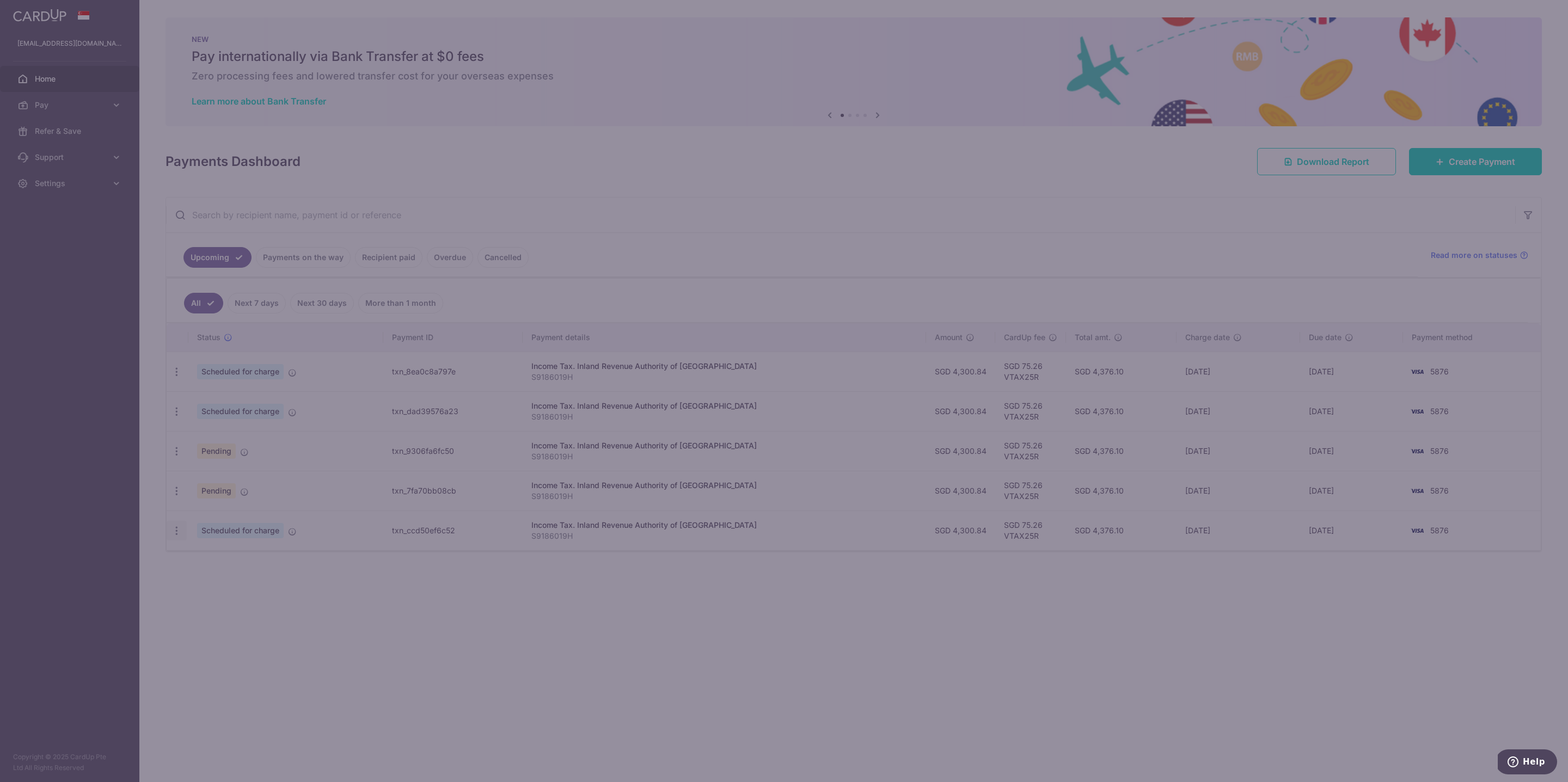
type input "VTAX25R"
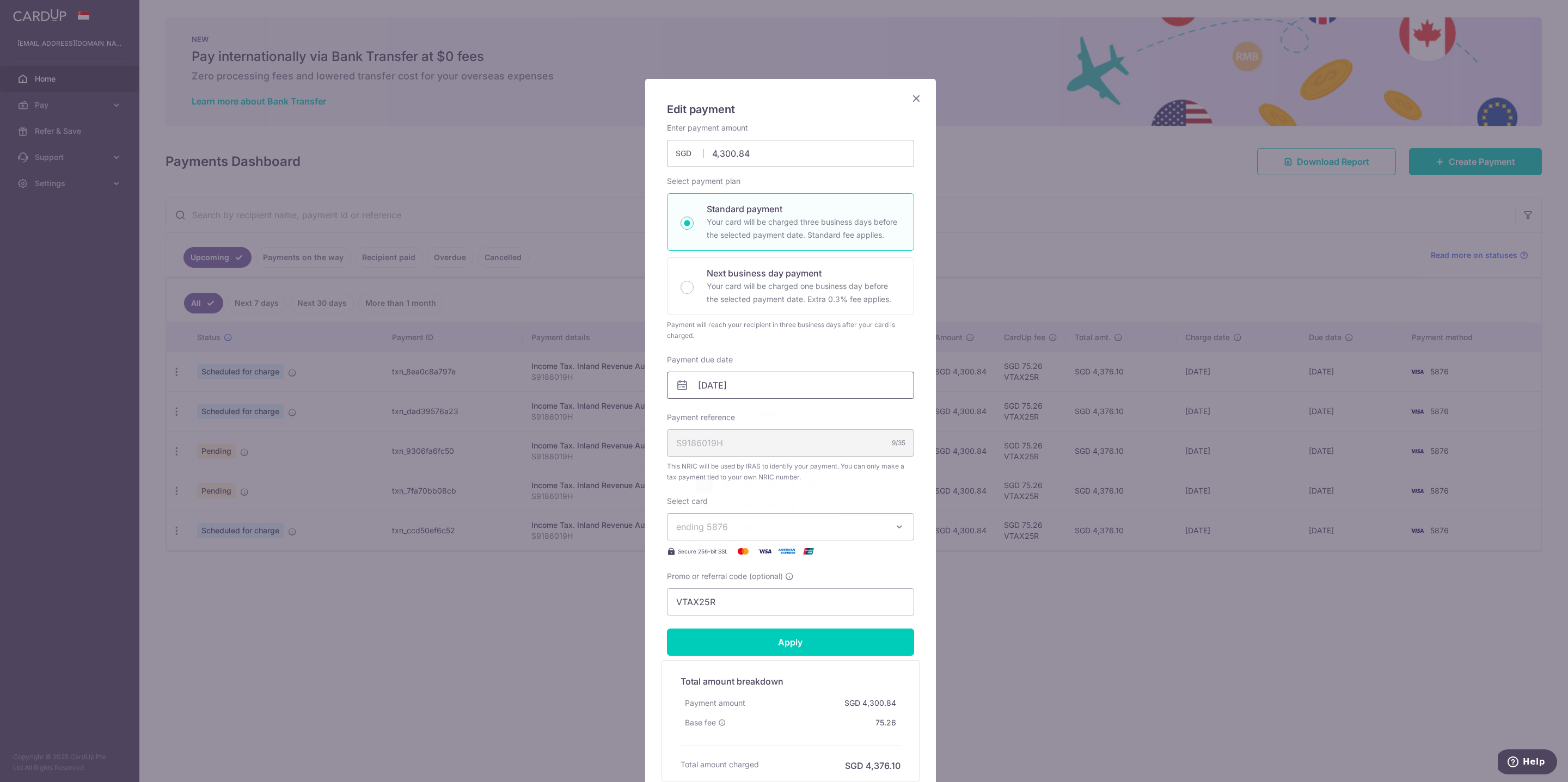
click at [743, 379] on input "09/03/2026" at bounding box center [791, 385] width 247 height 27
click at [765, 503] on link "19" at bounding box center [769, 506] width 18 height 18
type input "[DATE]"
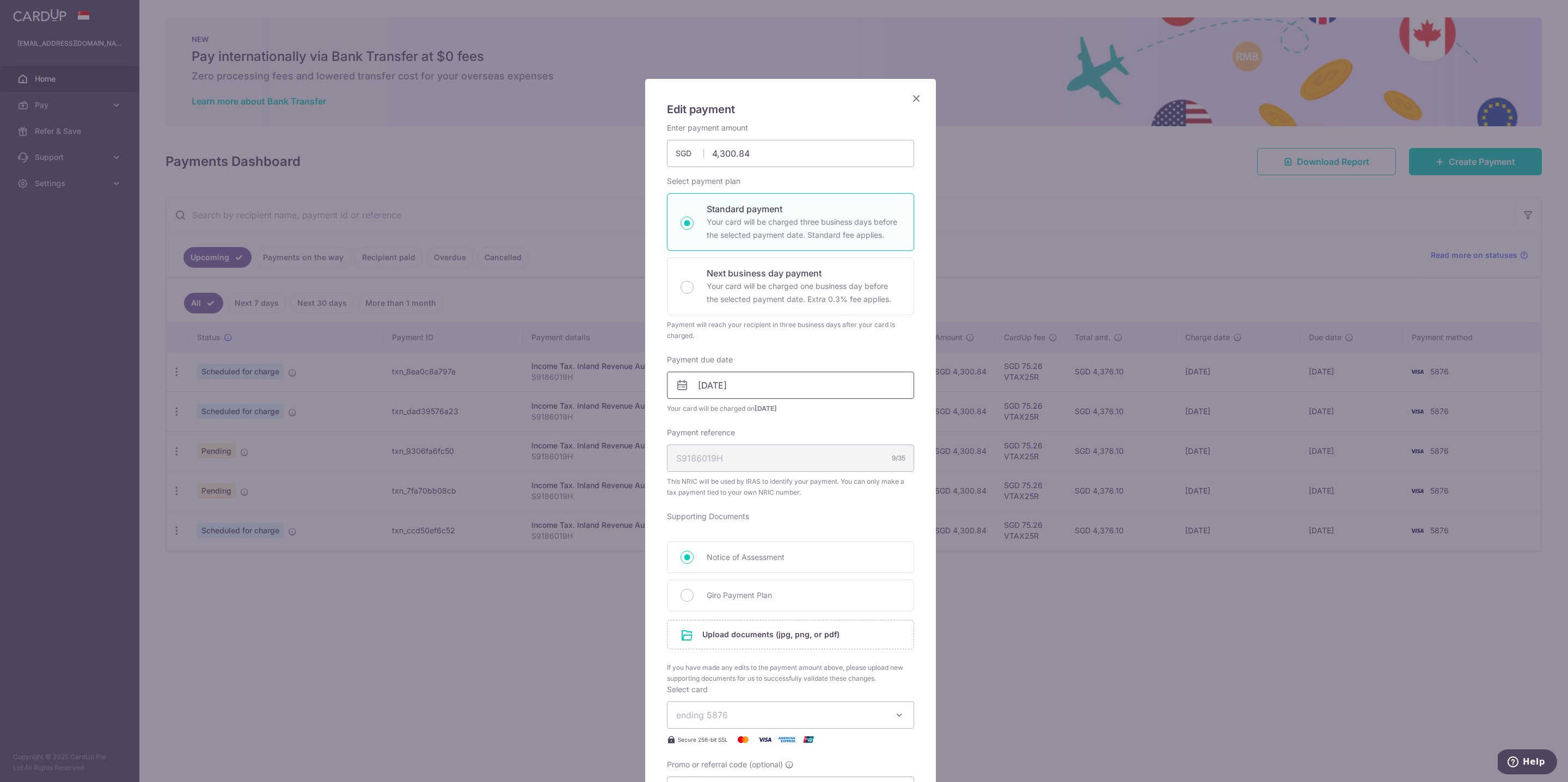
click at [726, 389] on input "[DATE]" at bounding box center [791, 385] width 247 height 27
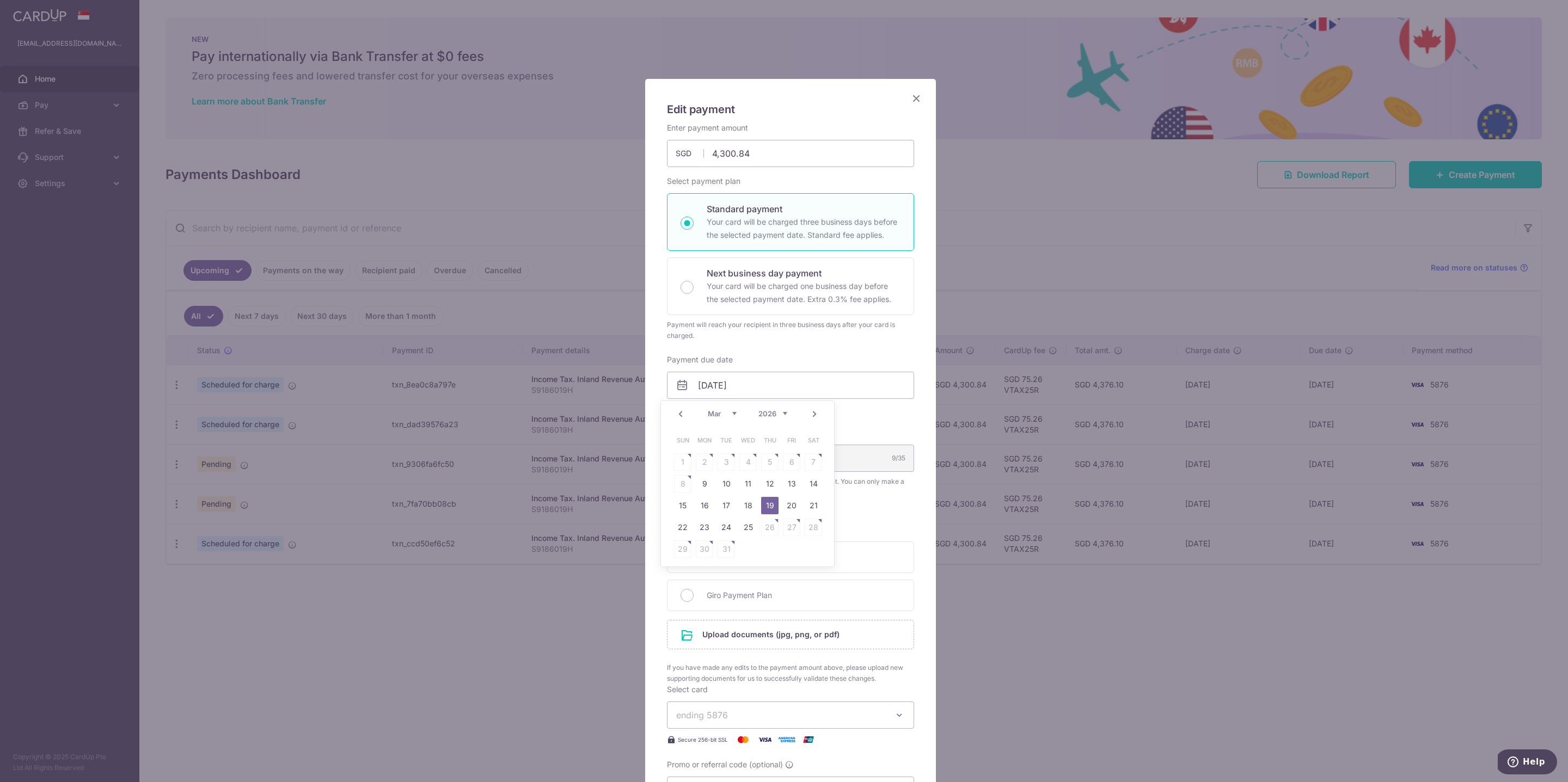
click at [797, 102] on h5 "Edit payment" at bounding box center [791, 109] width 247 height 18
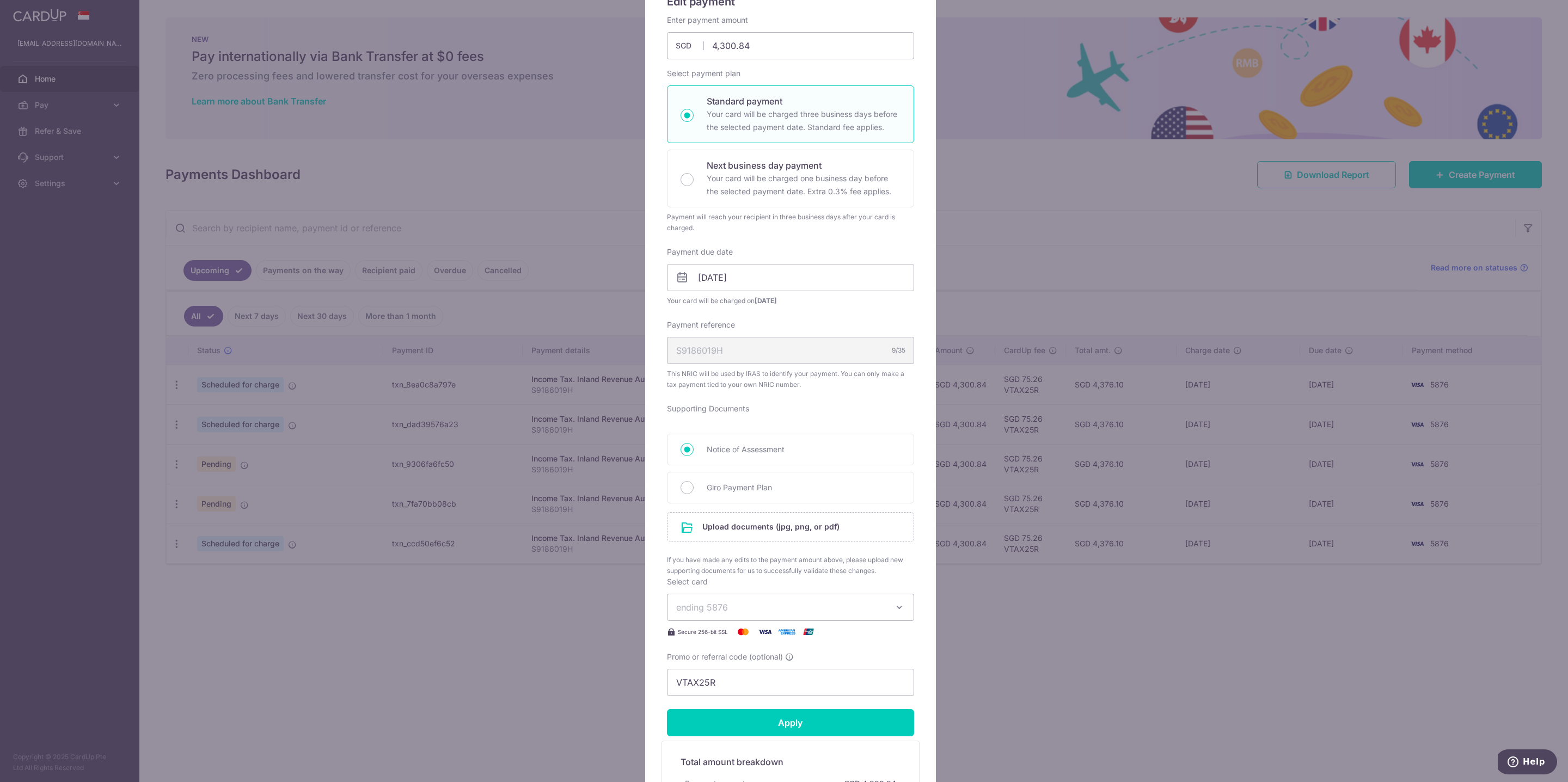
scroll to position [286, 0]
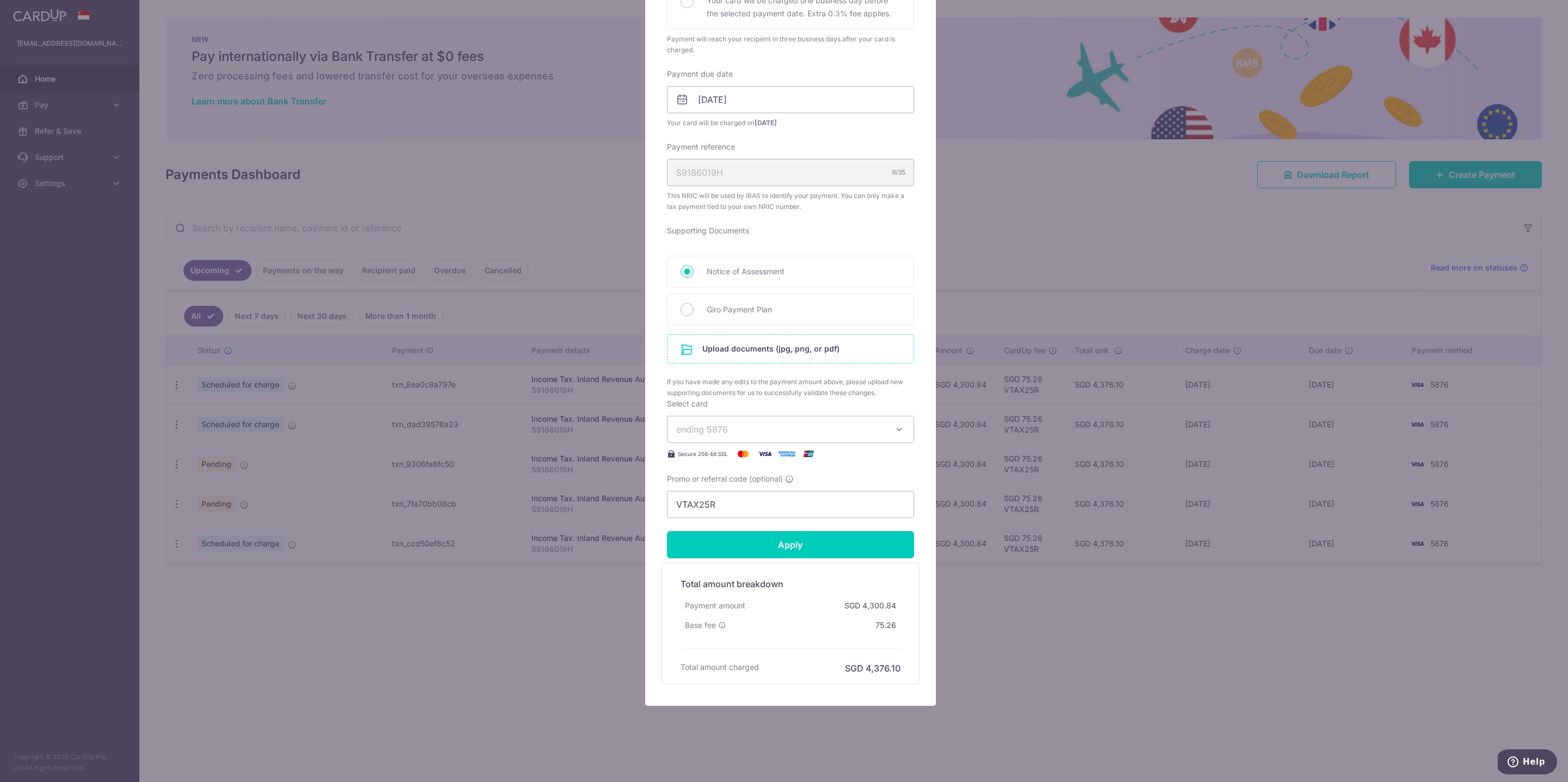
click at [769, 344] on input "file" at bounding box center [791, 349] width 246 height 29
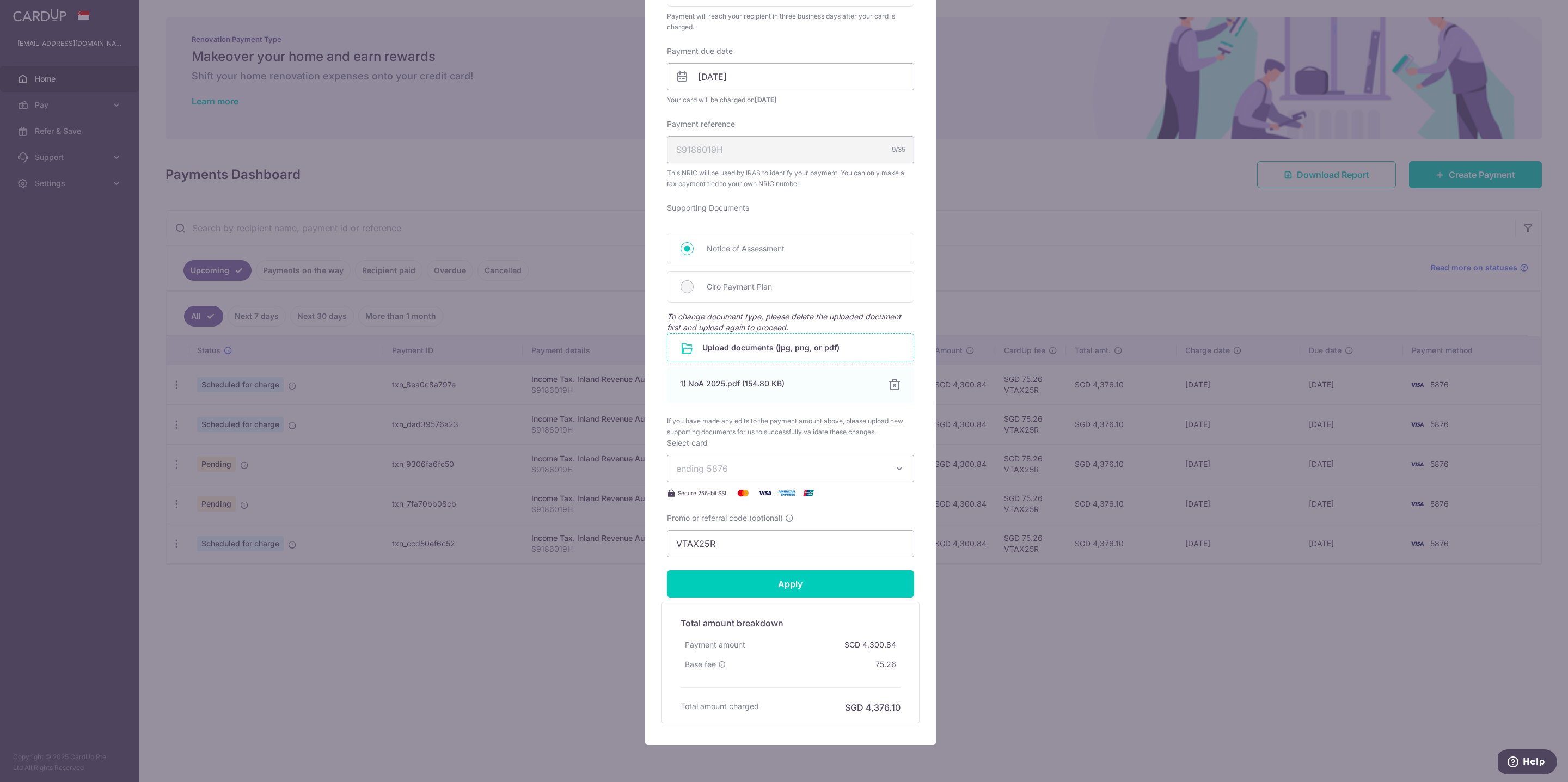
scroll to position [348, 0]
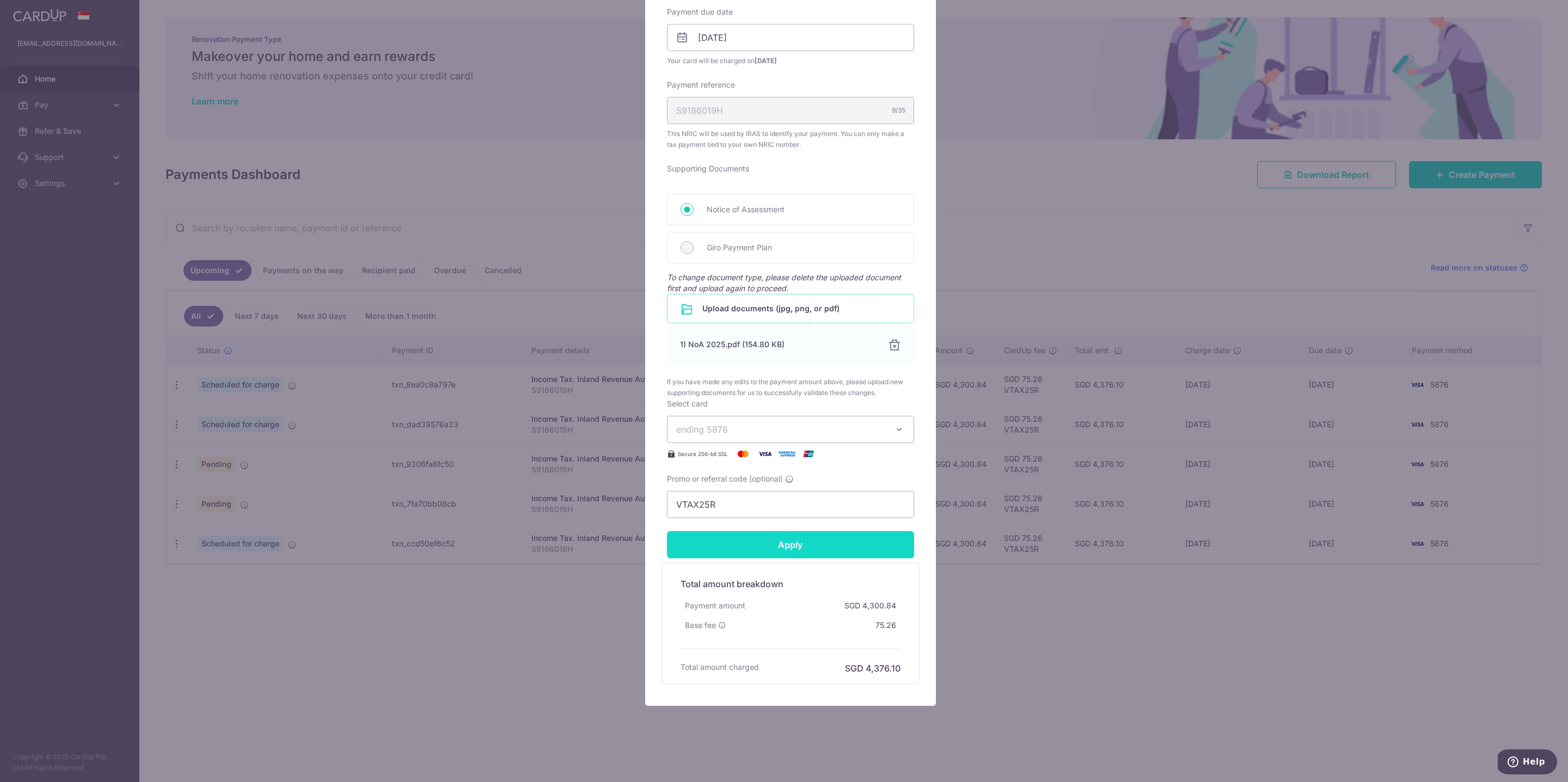
click at [802, 548] on input "Apply" at bounding box center [791, 545] width 247 height 27
type input "Successfully Applied"
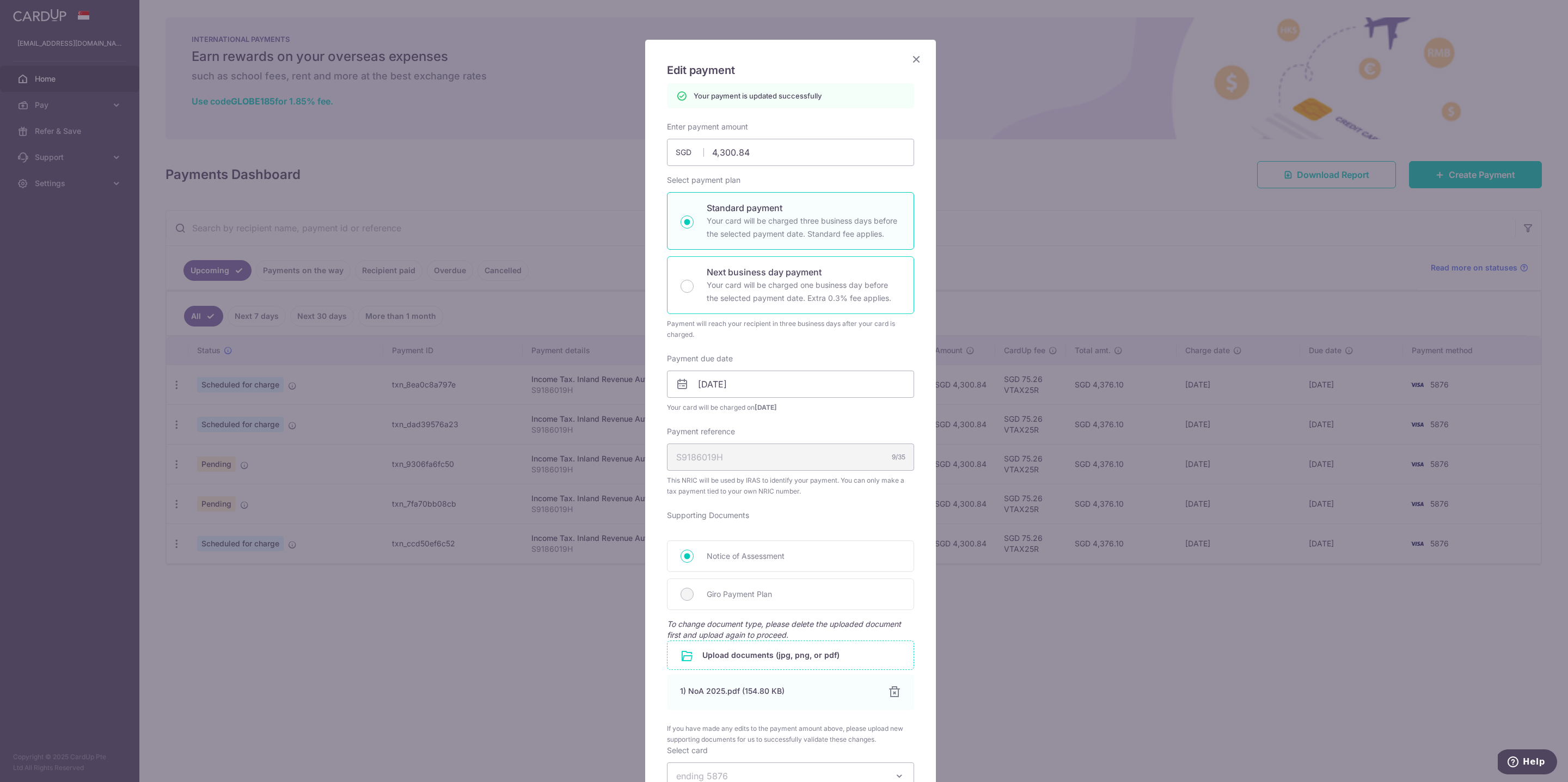
scroll to position [0, 0]
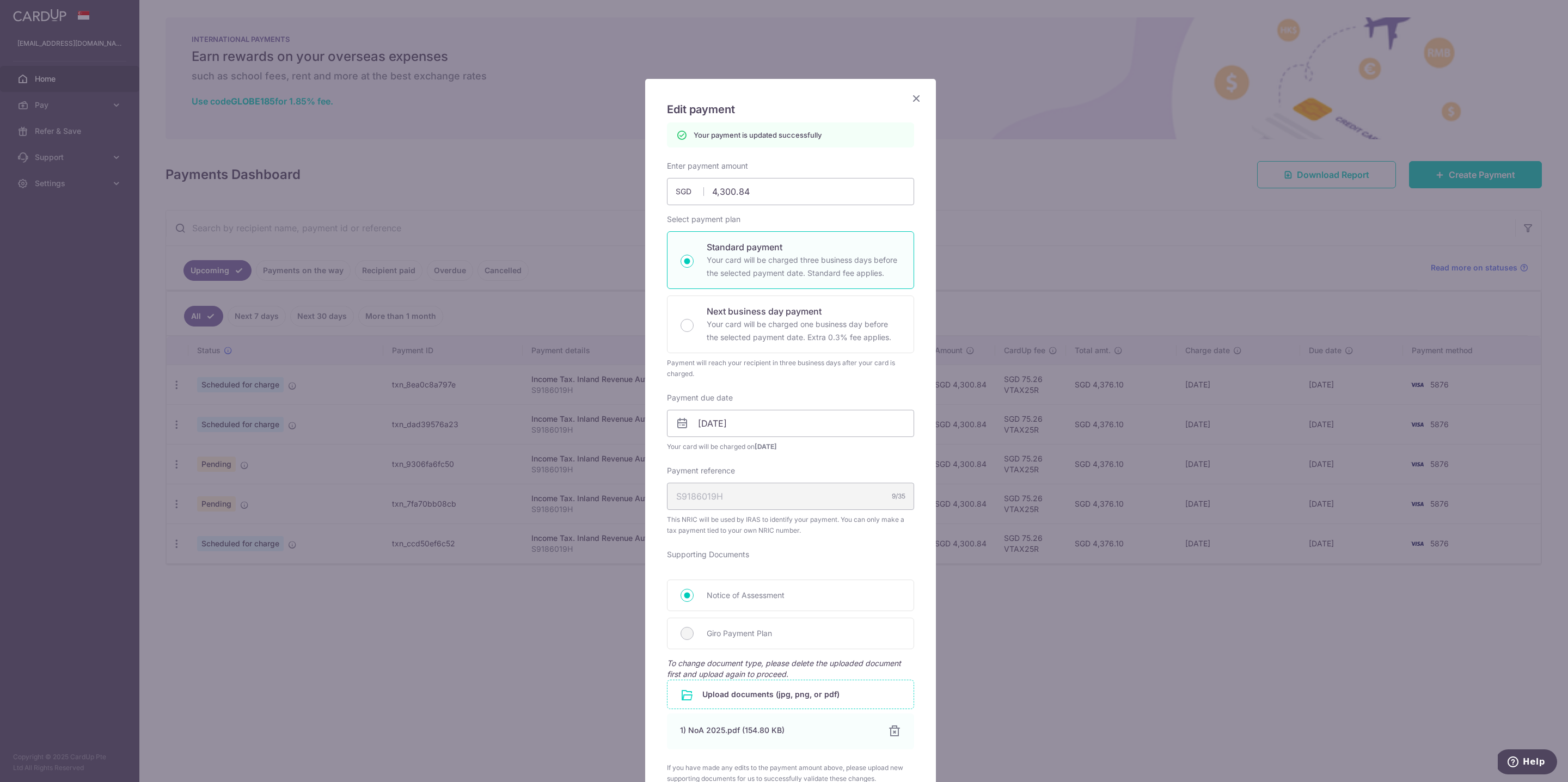
click at [914, 96] on icon "Close" at bounding box center [916, 98] width 13 height 13
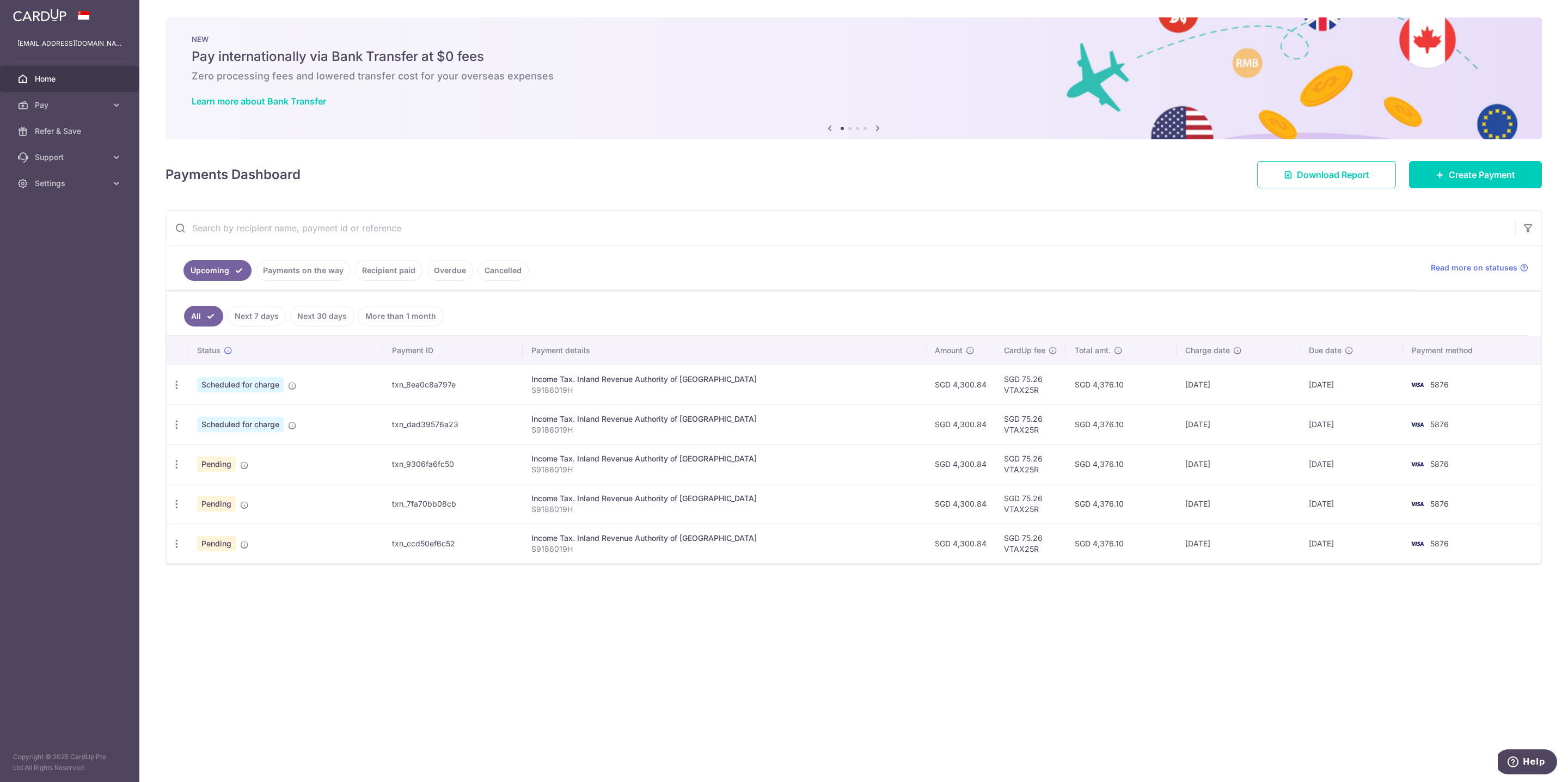
click at [656, 613] on div "× Pause Schedule Pause all future payments in this series Pause just this one p…" at bounding box center [853, 391] width 1429 height 782
click at [175, 422] on icon "button" at bounding box center [177, 425] width 12 height 12
click at [223, 451] on span "Update payment" at bounding box center [235, 454] width 74 height 13
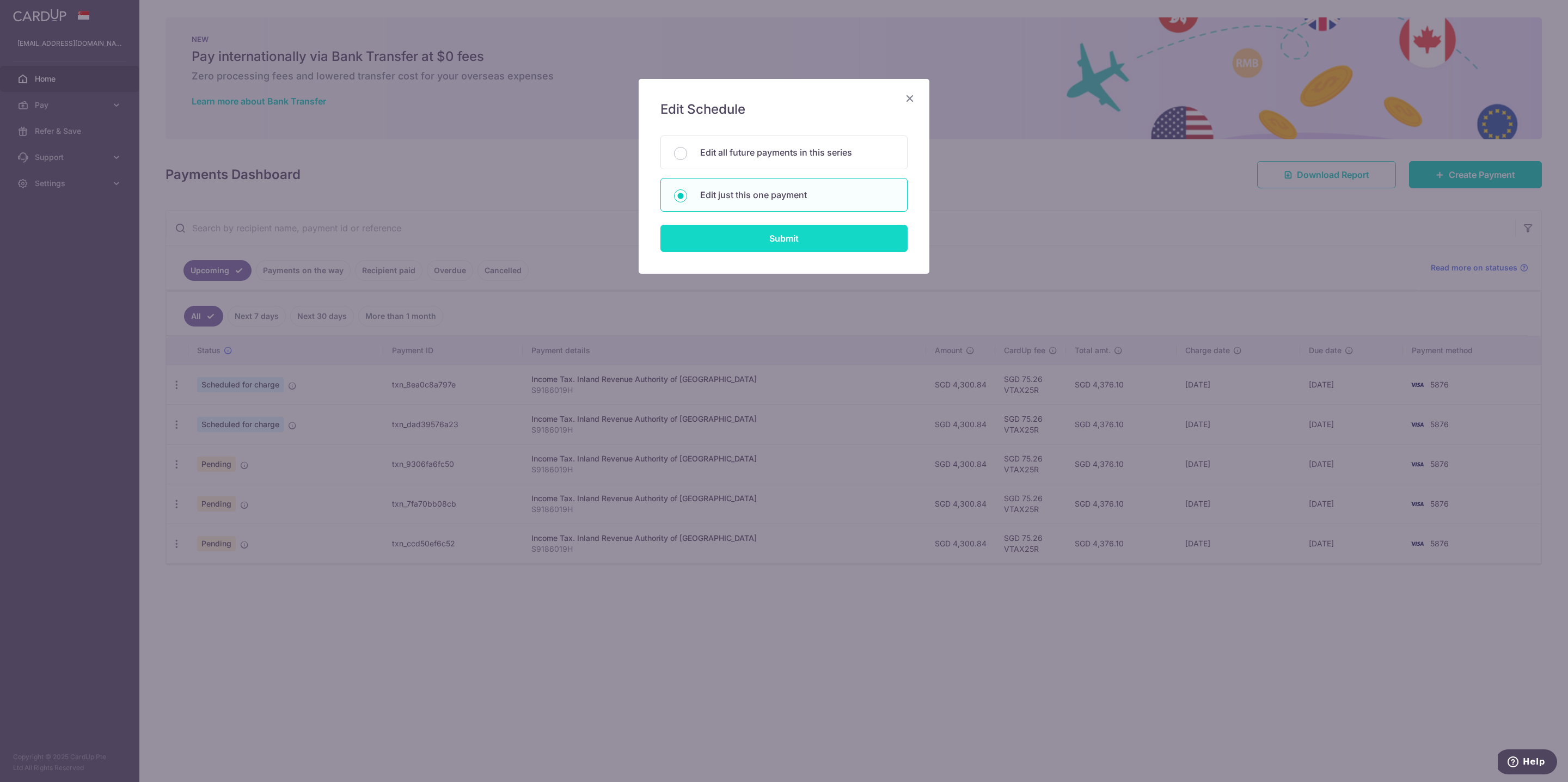
click at [817, 238] on input "Submit" at bounding box center [784, 238] width 247 height 27
radio input "true"
type input "4,300.84"
type input "[DATE]"
type input "S9186019H"
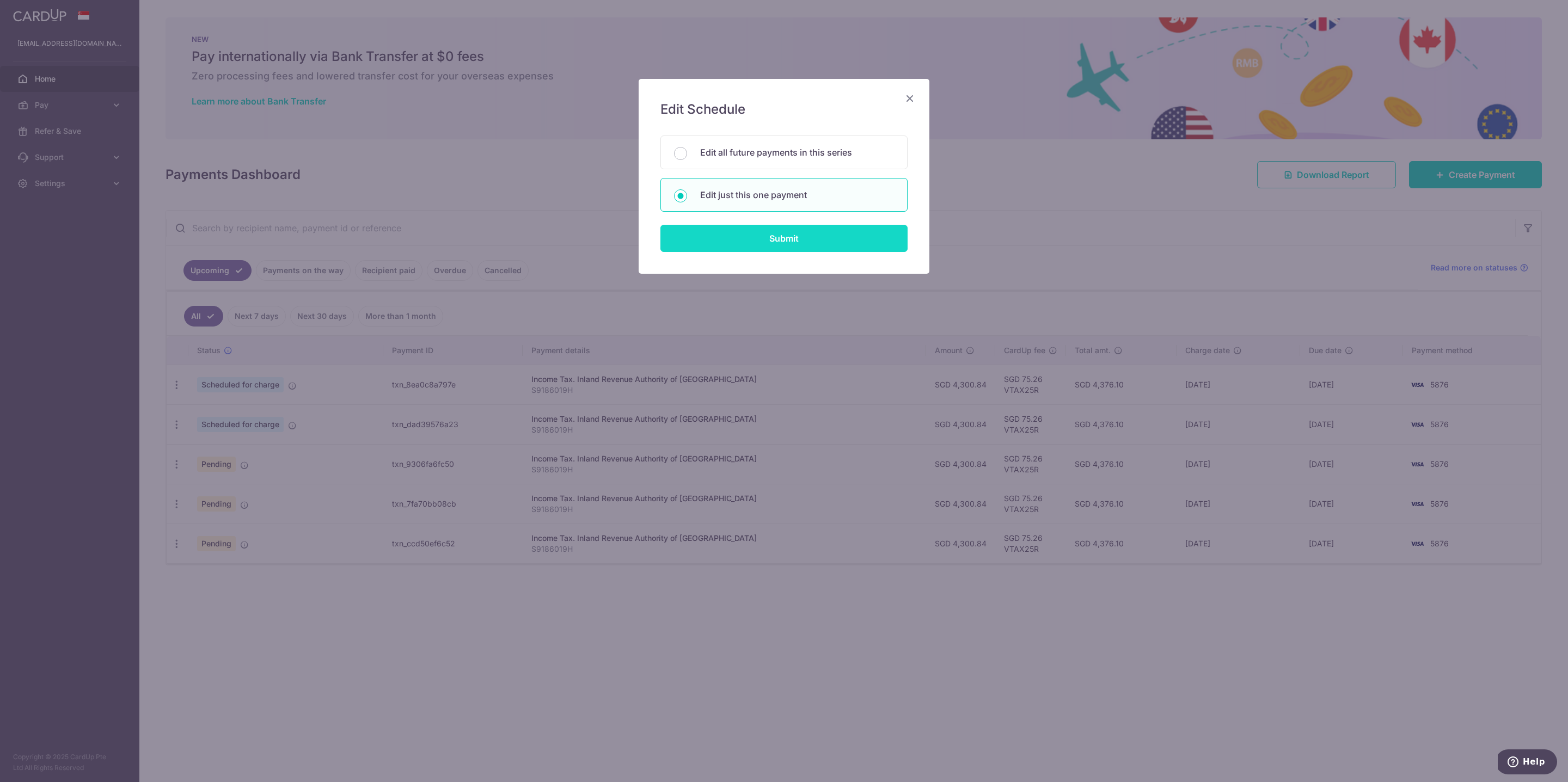
type input "VTAX25R"
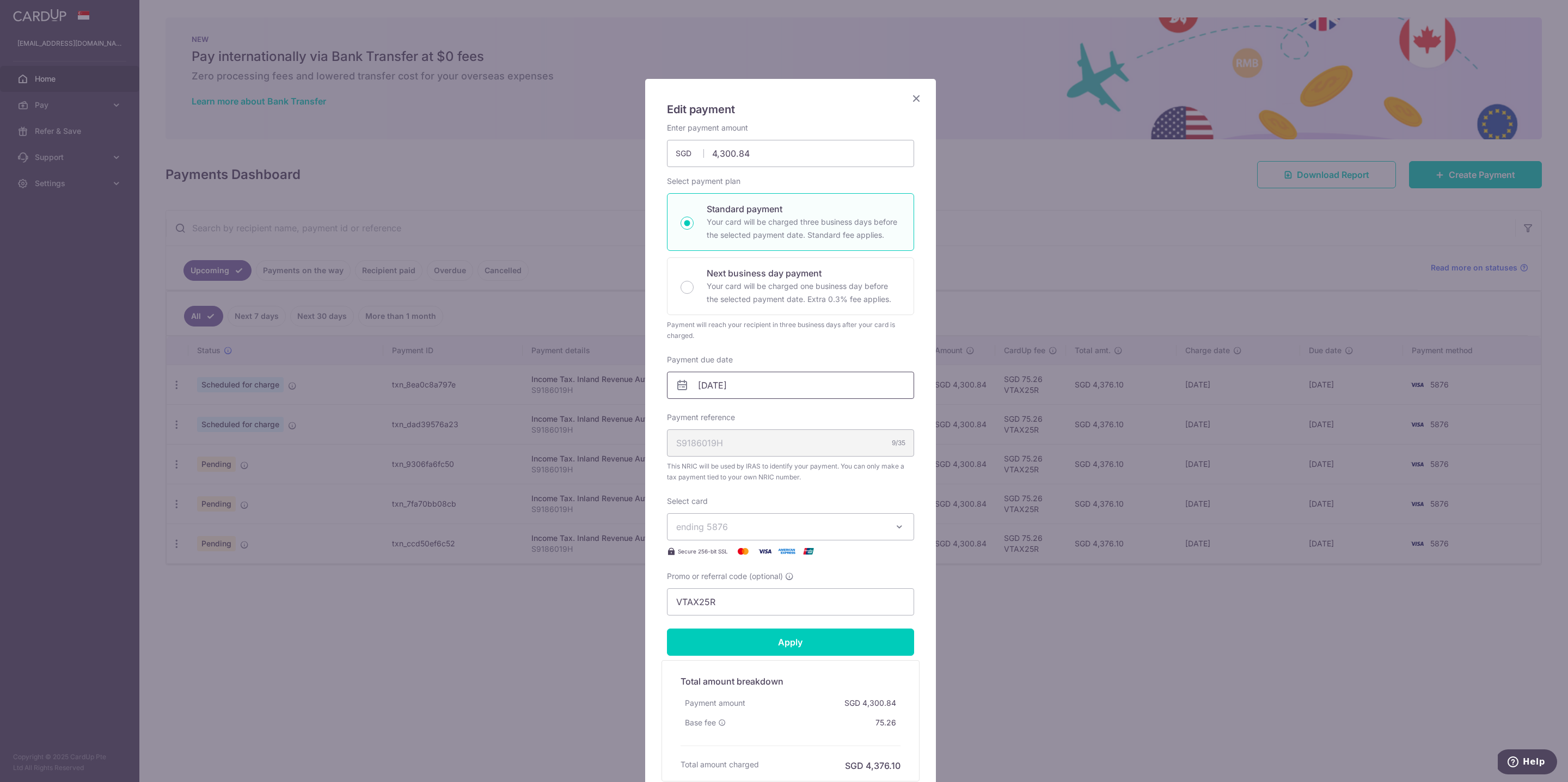
click at [755, 382] on input "[DATE]" at bounding box center [791, 385] width 247 height 27
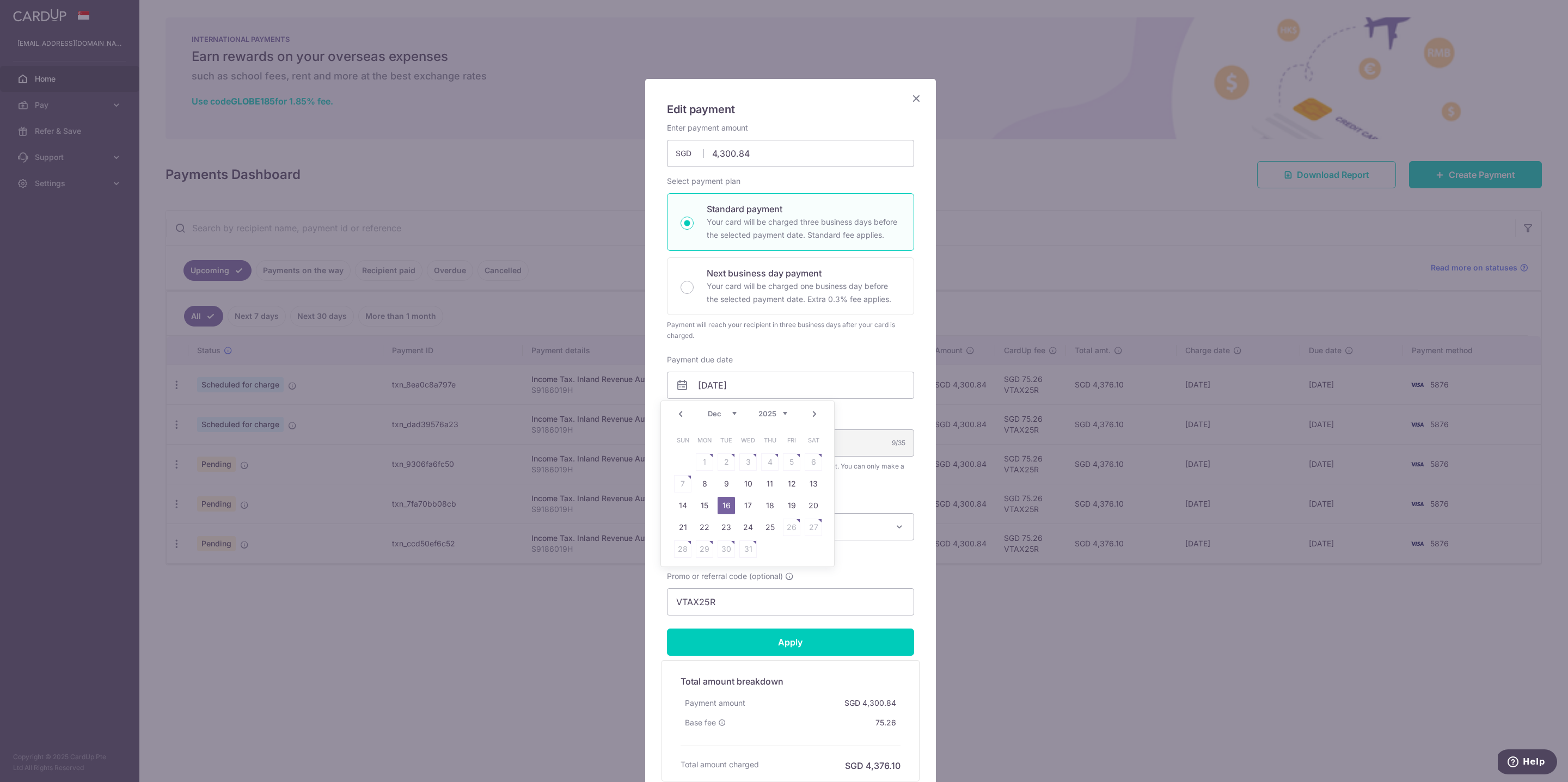
click at [912, 96] on icon "Close" at bounding box center [916, 98] width 13 height 13
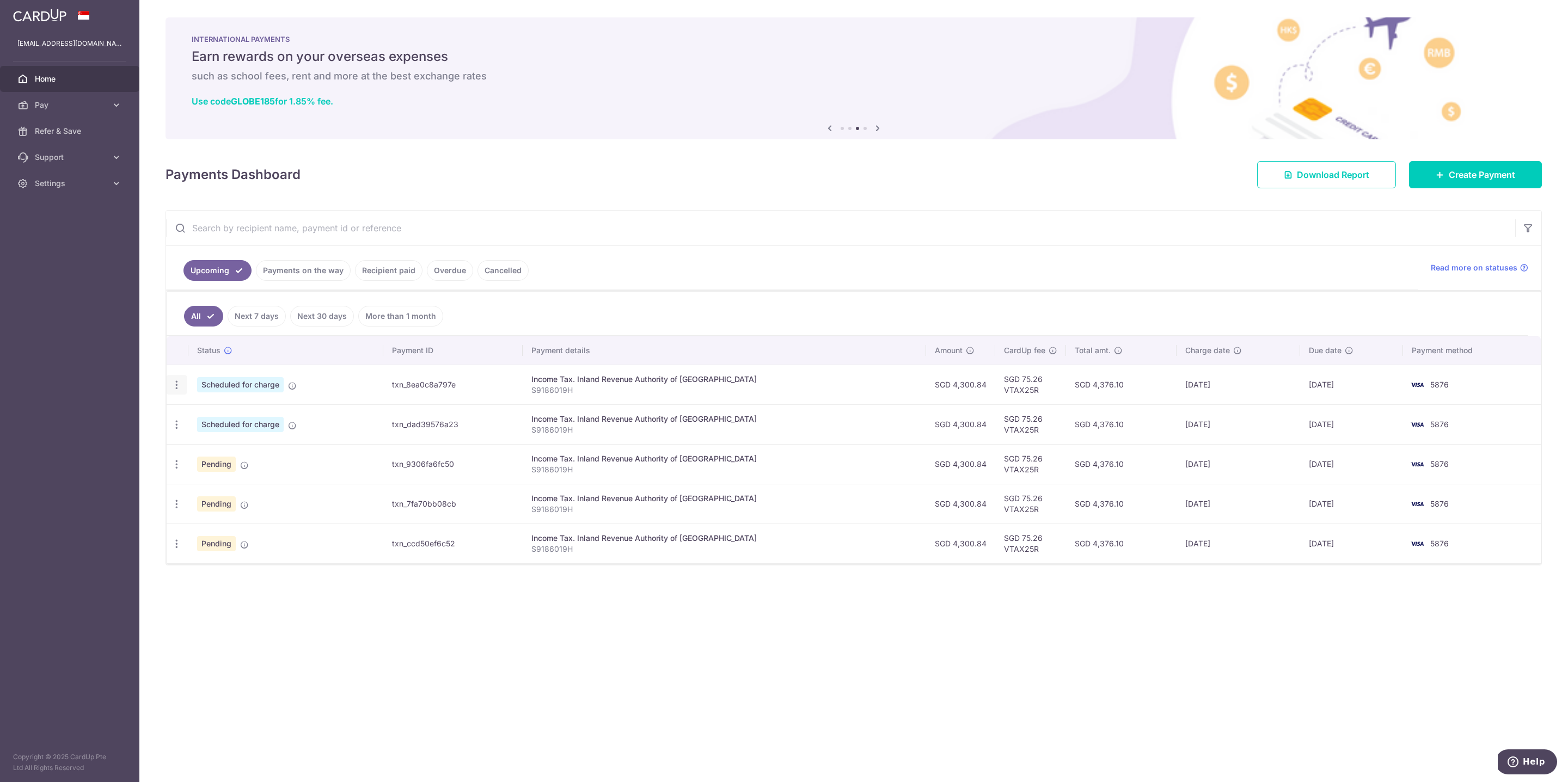
click at [175, 384] on icon "button" at bounding box center [177, 385] width 12 height 12
click at [209, 408] on span "Update payment" at bounding box center [235, 414] width 74 height 13
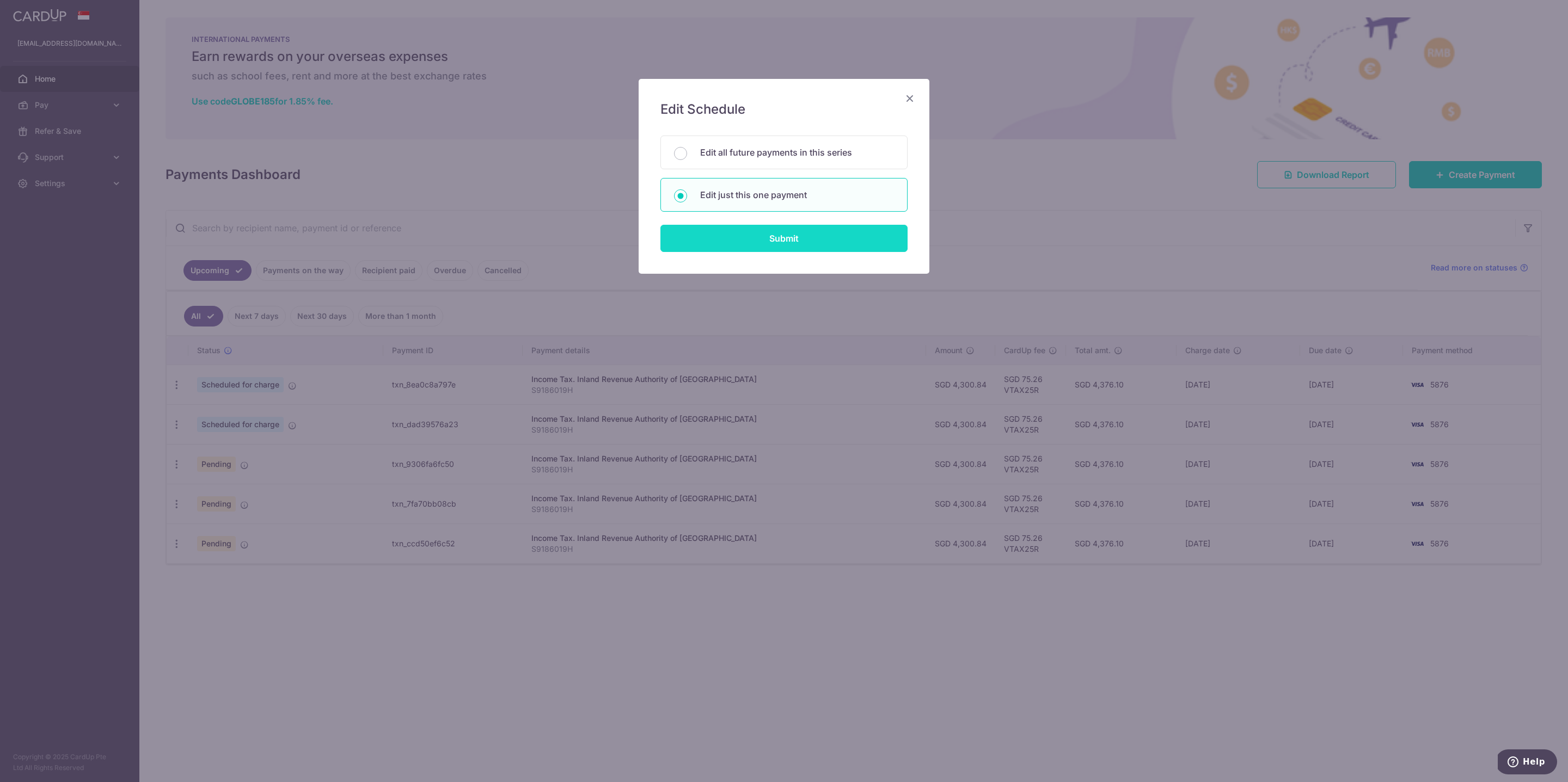
click at [793, 234] on input "Submit" at bounding box center [784, 238] width 247 height 27
radio input "true"
type input "[DATE]"
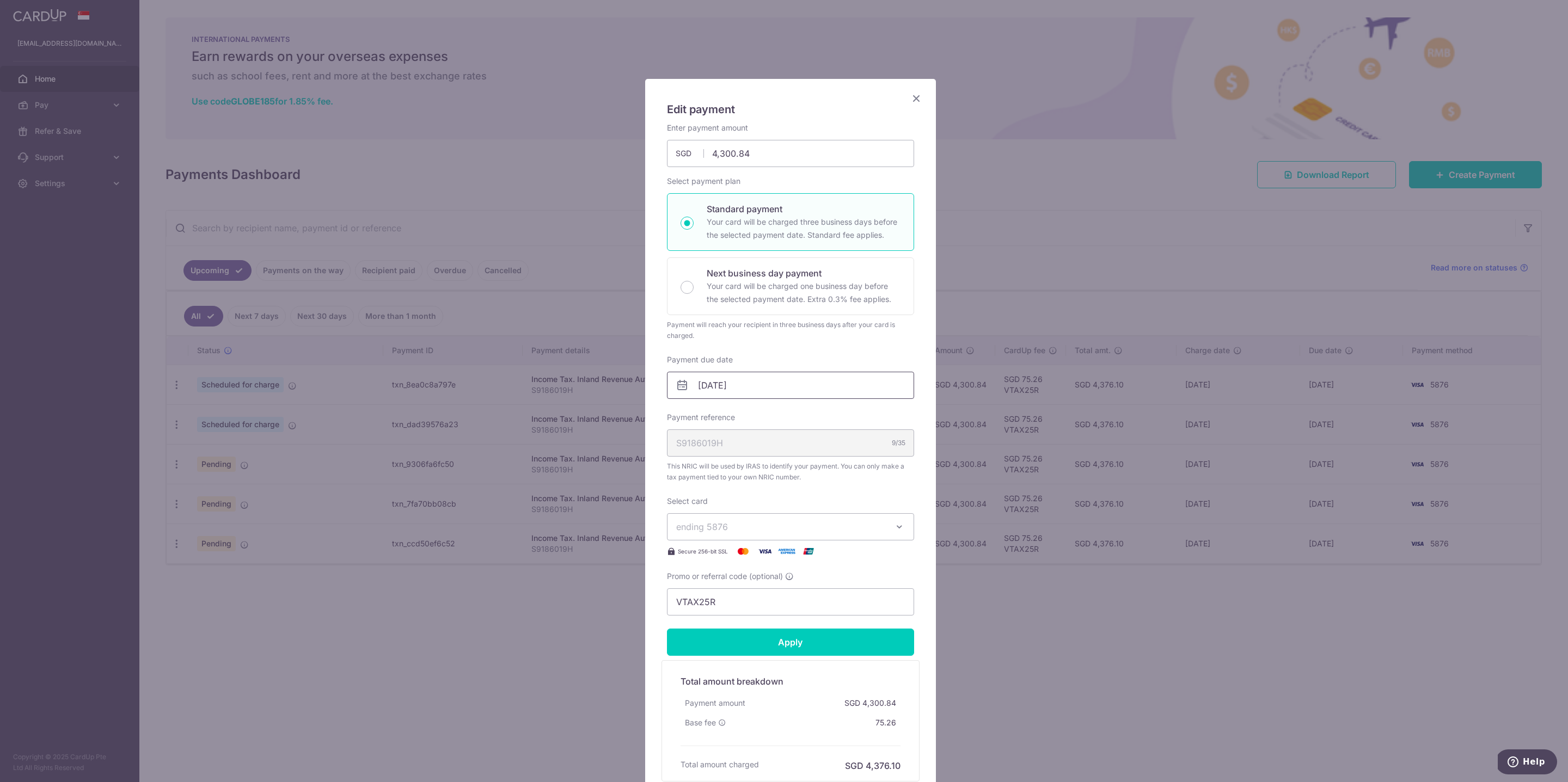
click at [742, 376] on input "[DATE]" at bounding box center [791, 385] width 247 height 27
click at [915, 96] on icon "Close" at bounding box center [916, 98] width 13 height 13
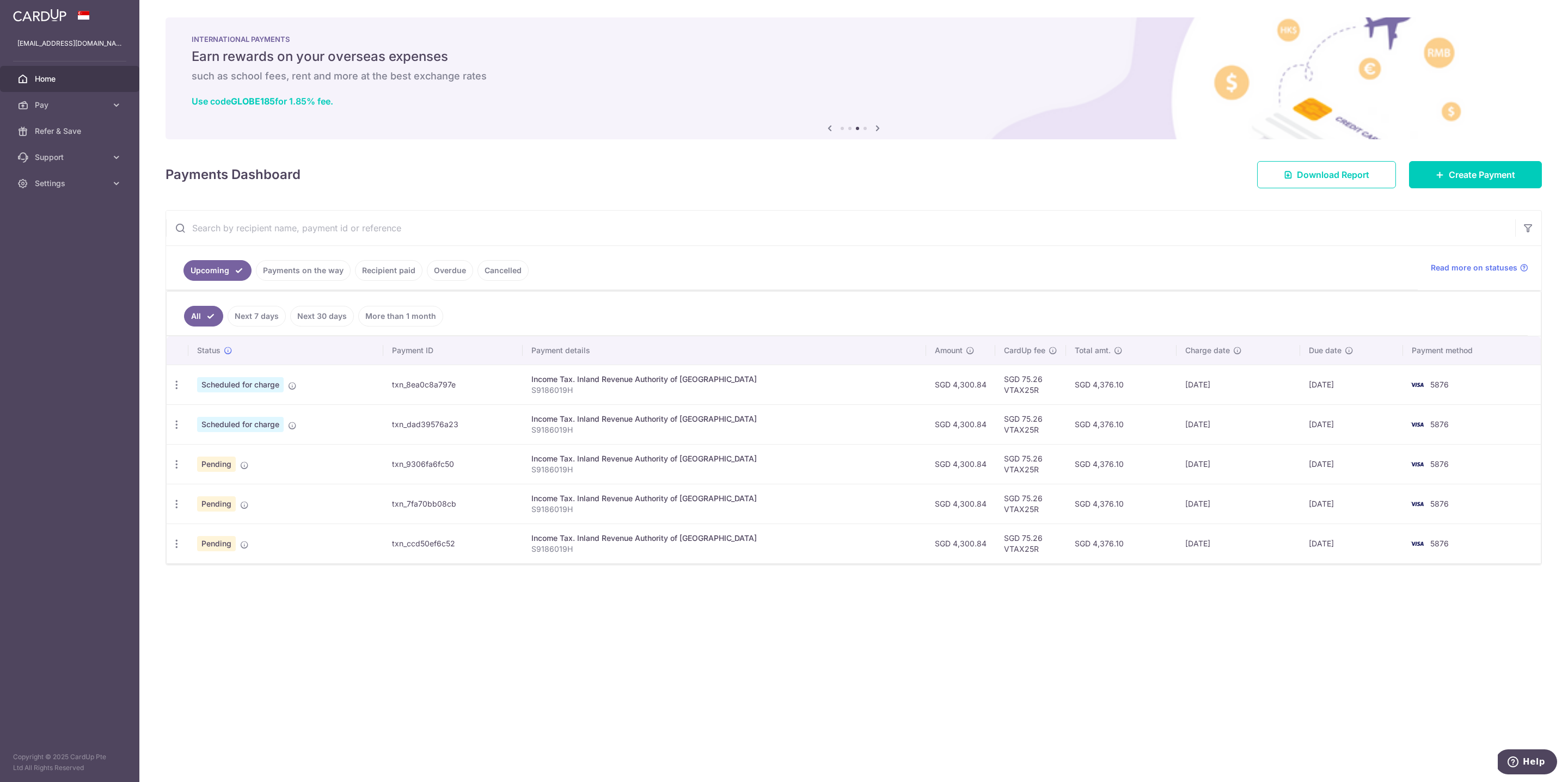
click at [993, 218] on input "text" at bounding box center [841, 228] width 1349 height 35
